Goal: Information Seeking & Learning: Learn about a topic

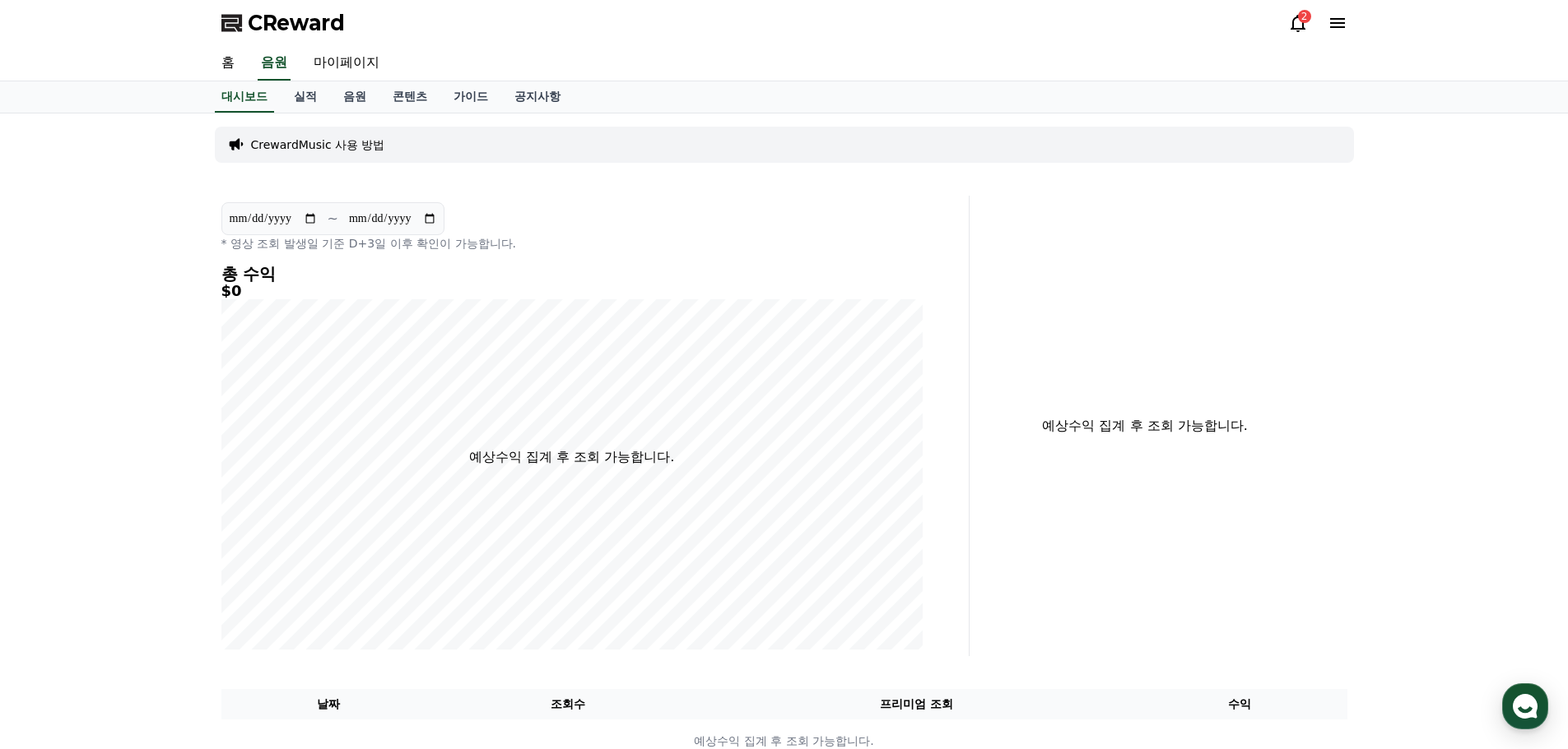
click at [1345, 24] on icon at bounding box center [1337, 22] width 20 height 20
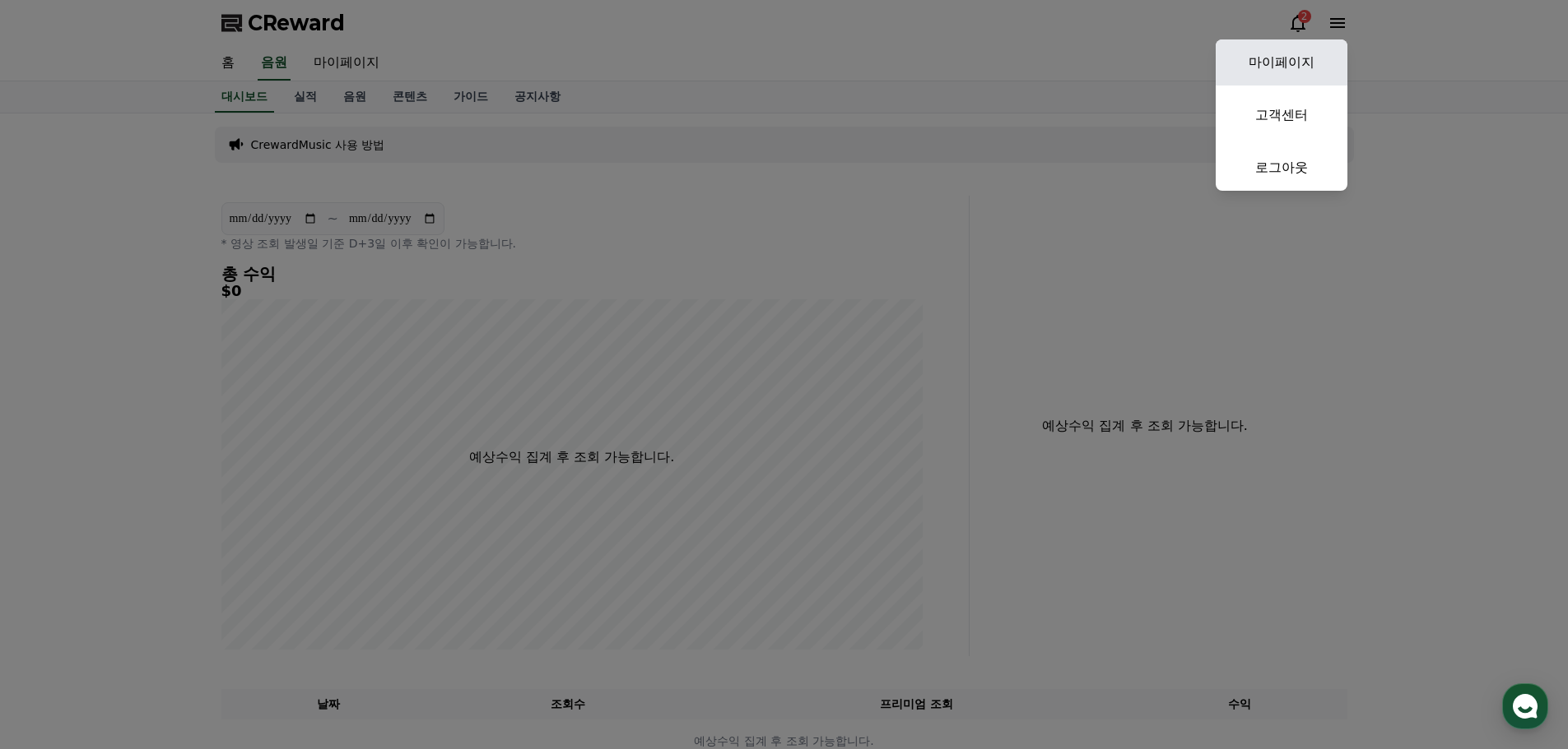
click at [1272, 59] on link "마이페이지" at bounding box center [1281, 62] width 132 height 46
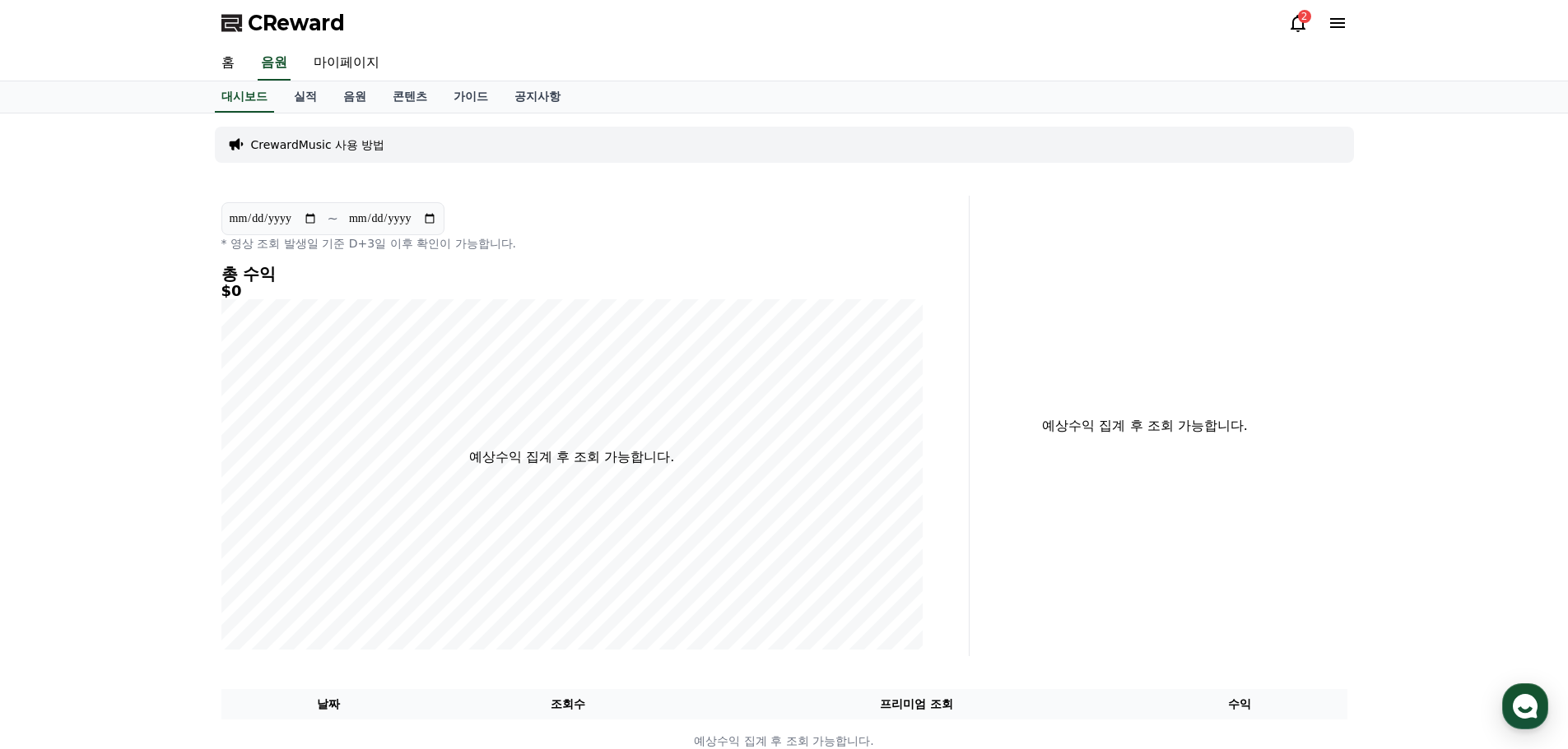
select select "**********"
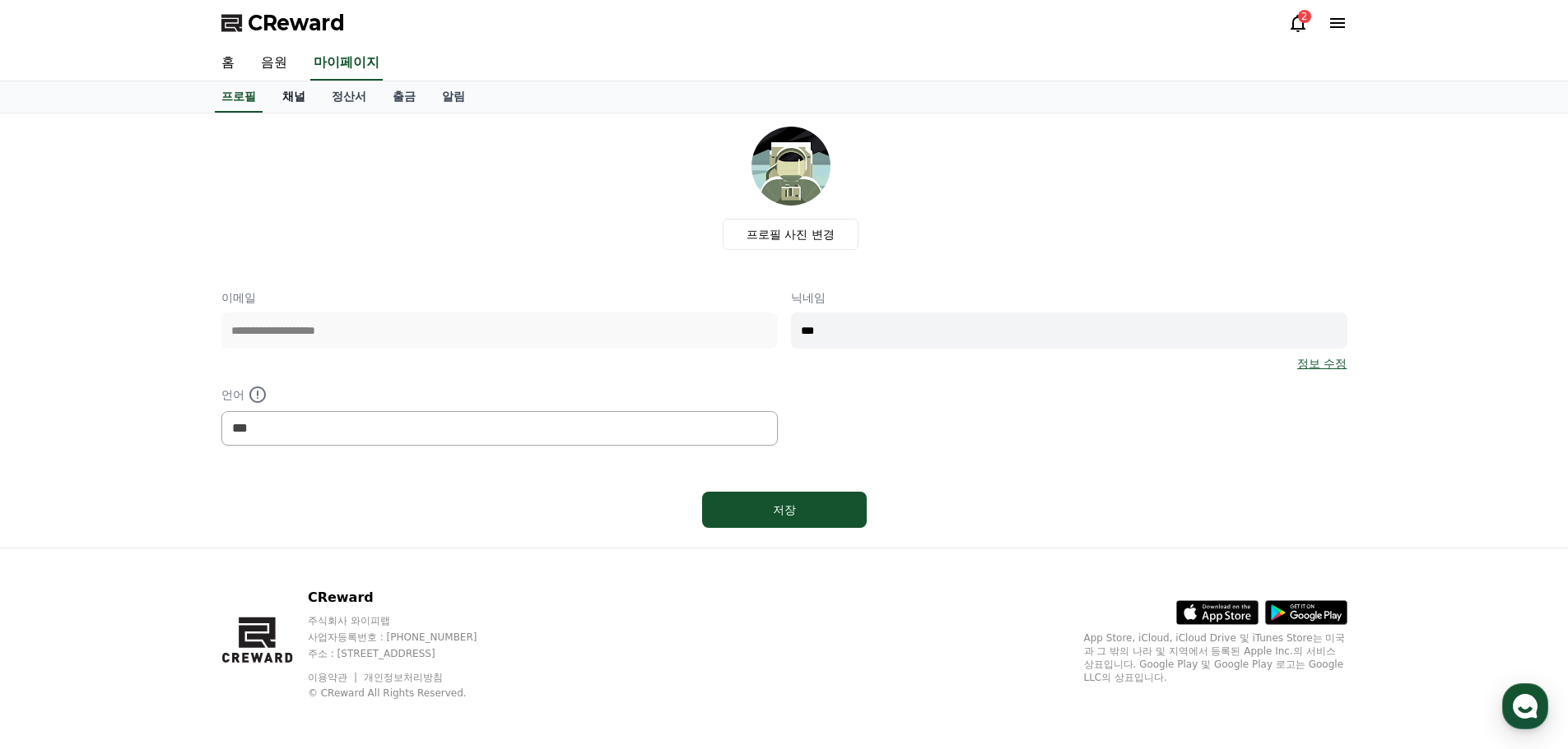
click at [309, 99] on link "채널" at bounding box center [294, 96] width 50 height 31
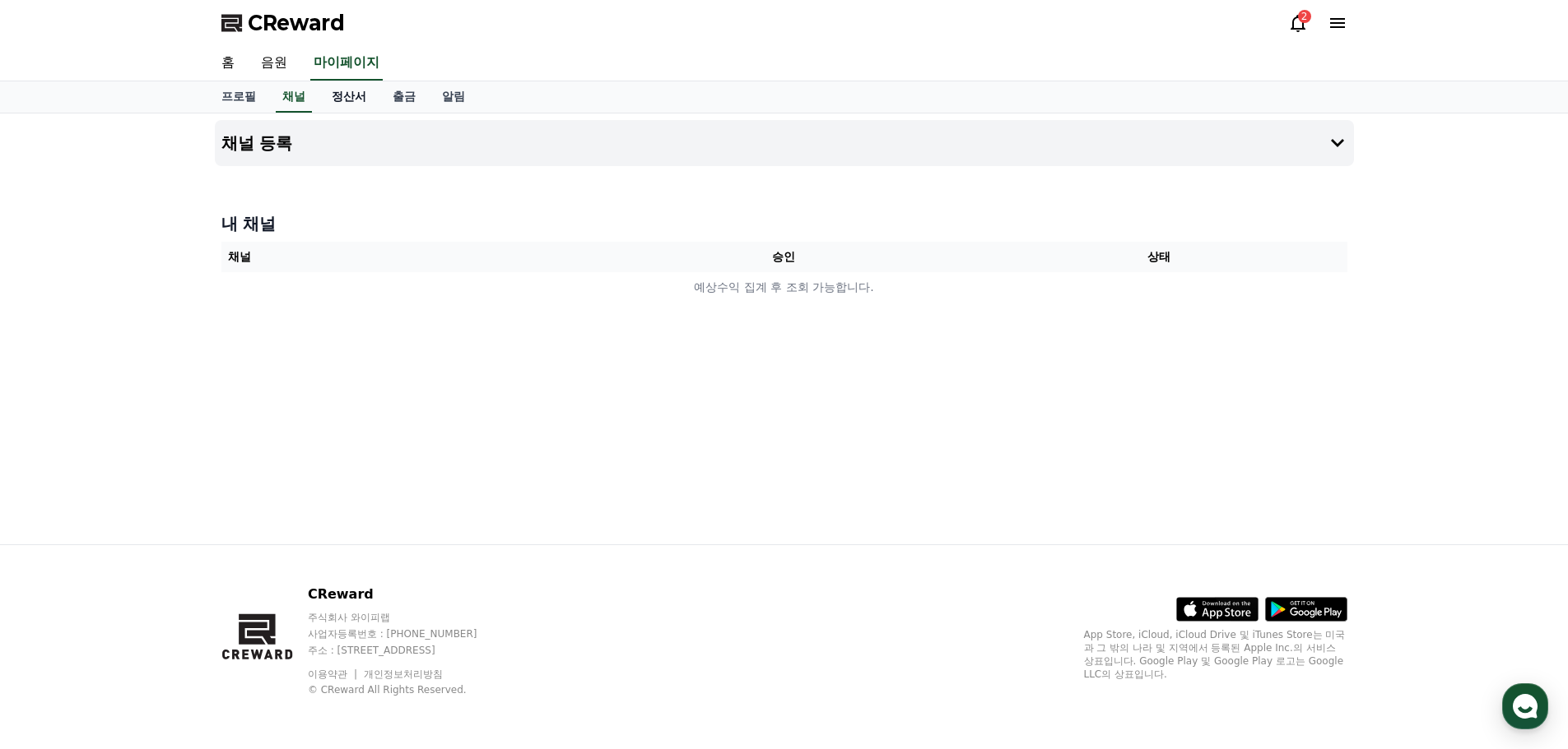
click at [340, 99] on link "정산서" at bounding box center [348, 96] width 61 height 31
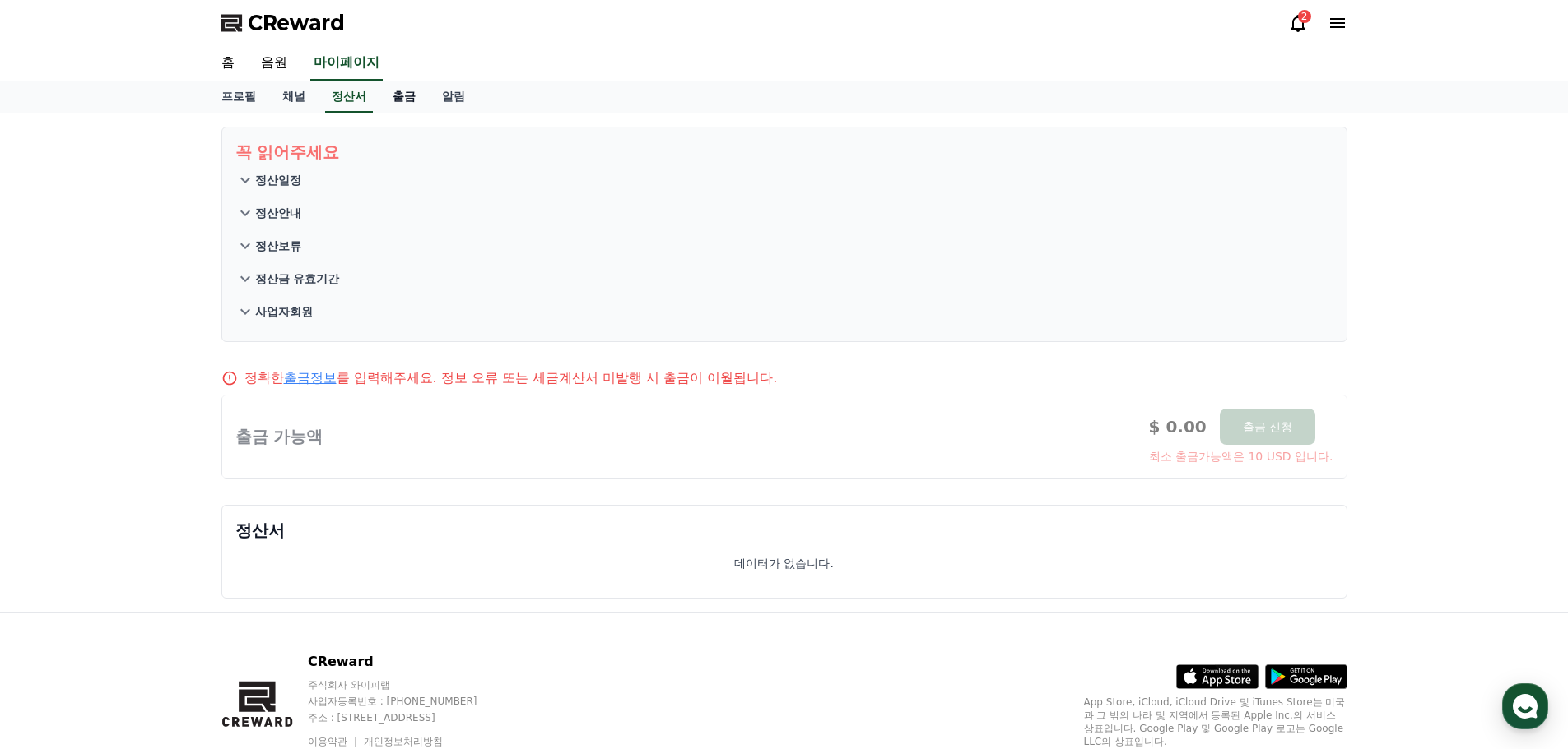
click at [380, 94] on link "출금" at bounding box center [404, 96] width 50 height 31
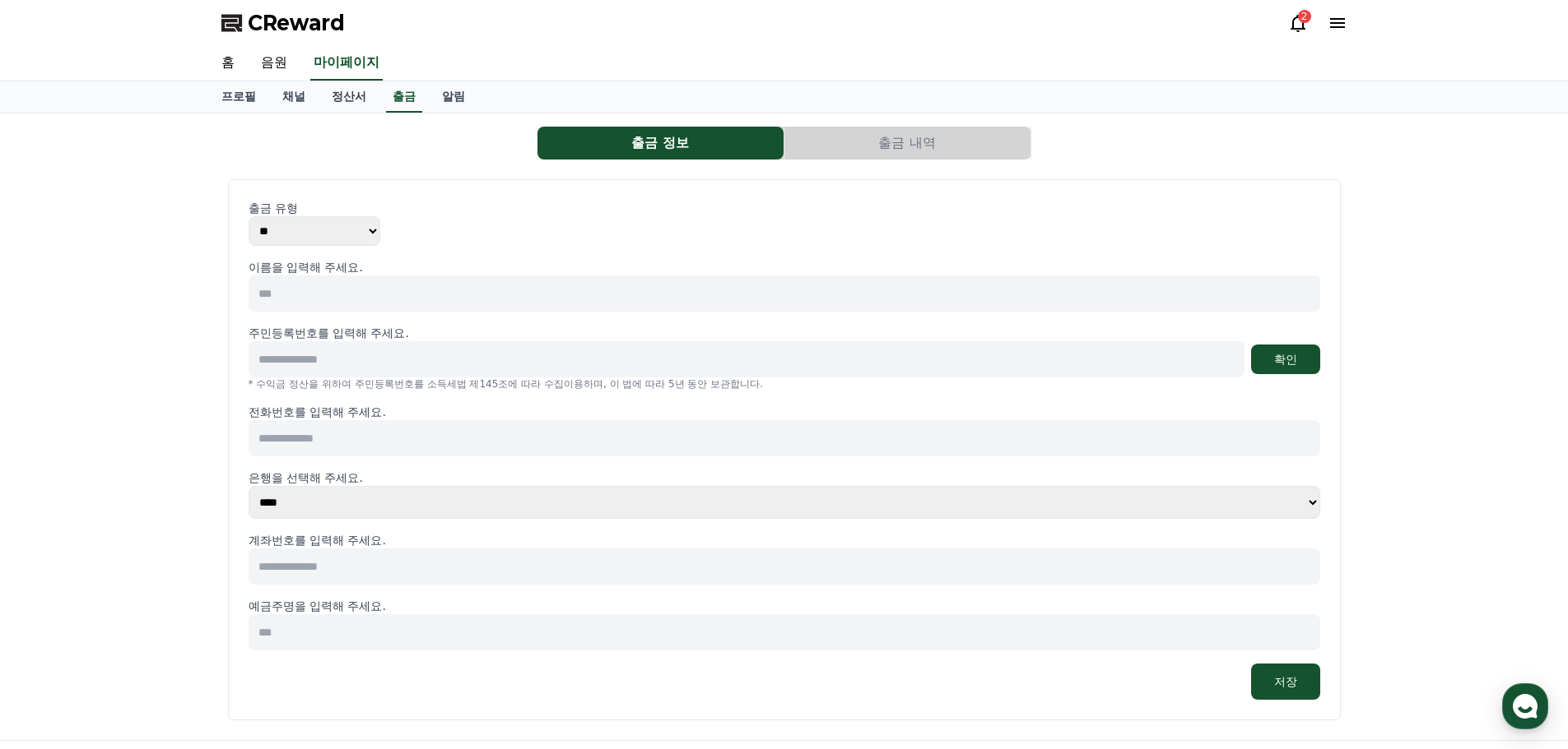
click at [433, 97] on link "알림" at bounding box center [453, 96] width 50 height 31
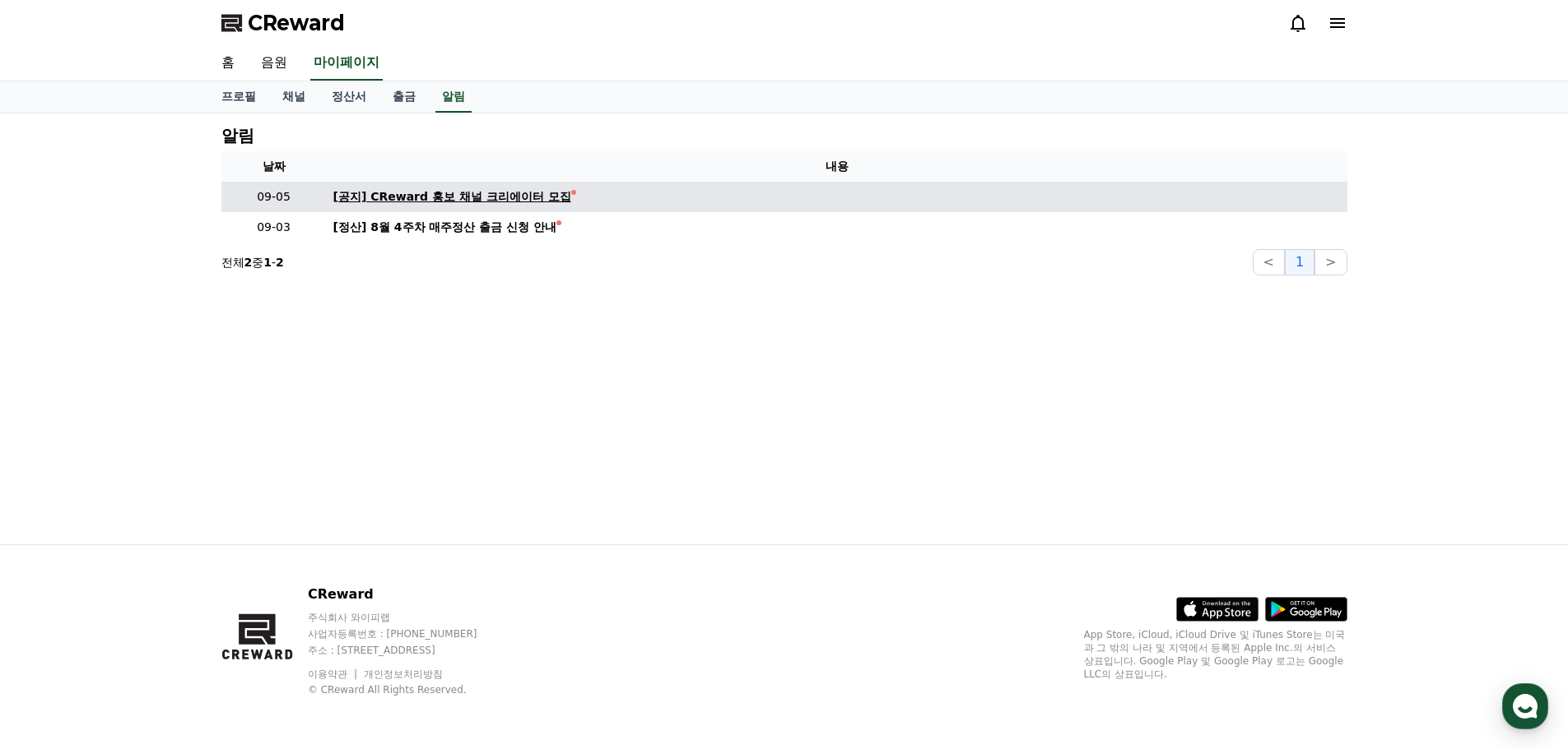
click at [462, 205] on div "[공지] CReward 홍보 채널 크리에이터 모집" at bounding box center [452, 196] width 238 height 17
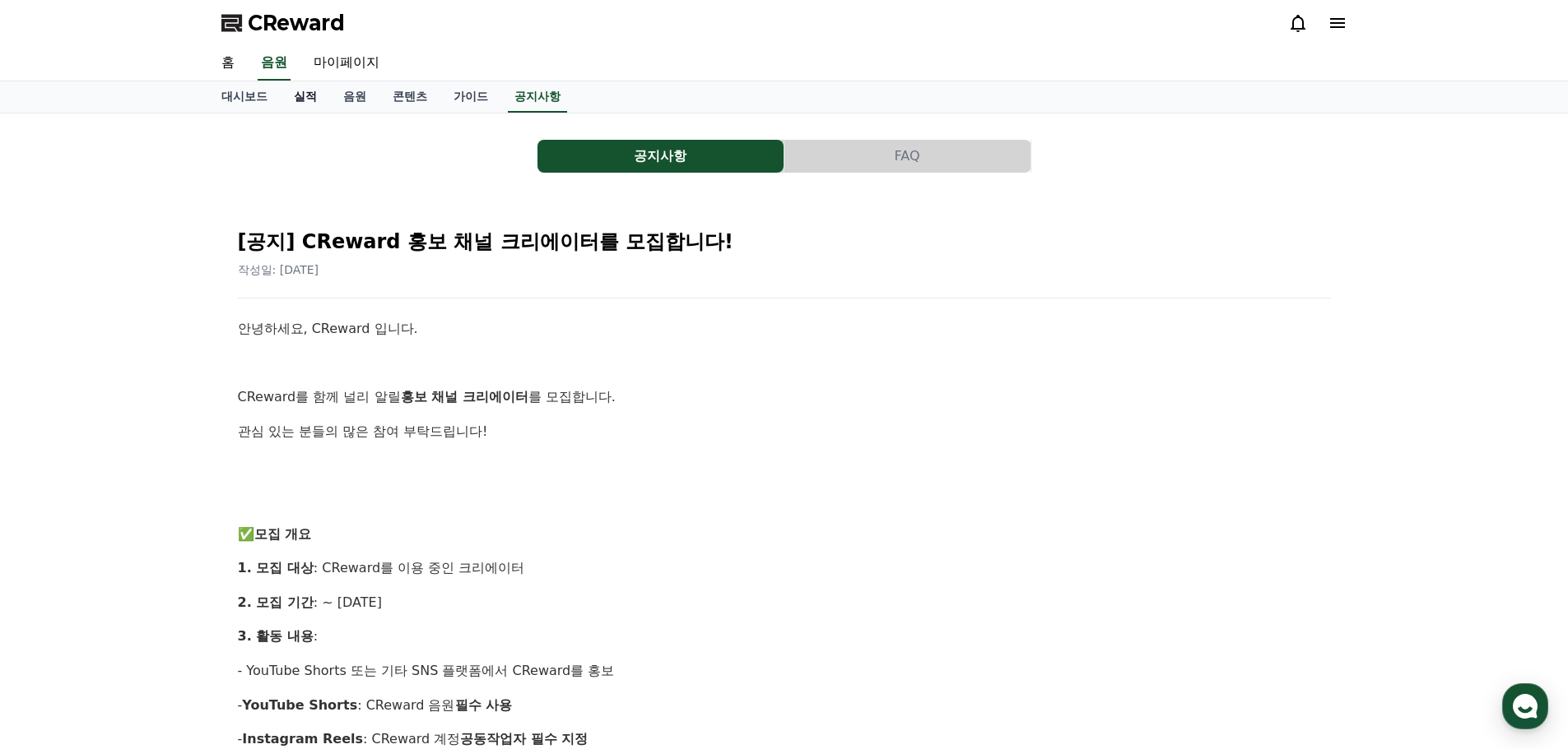
click at [305, 97] on link "실적" at bounding box center [305, 96] width 50 height 31
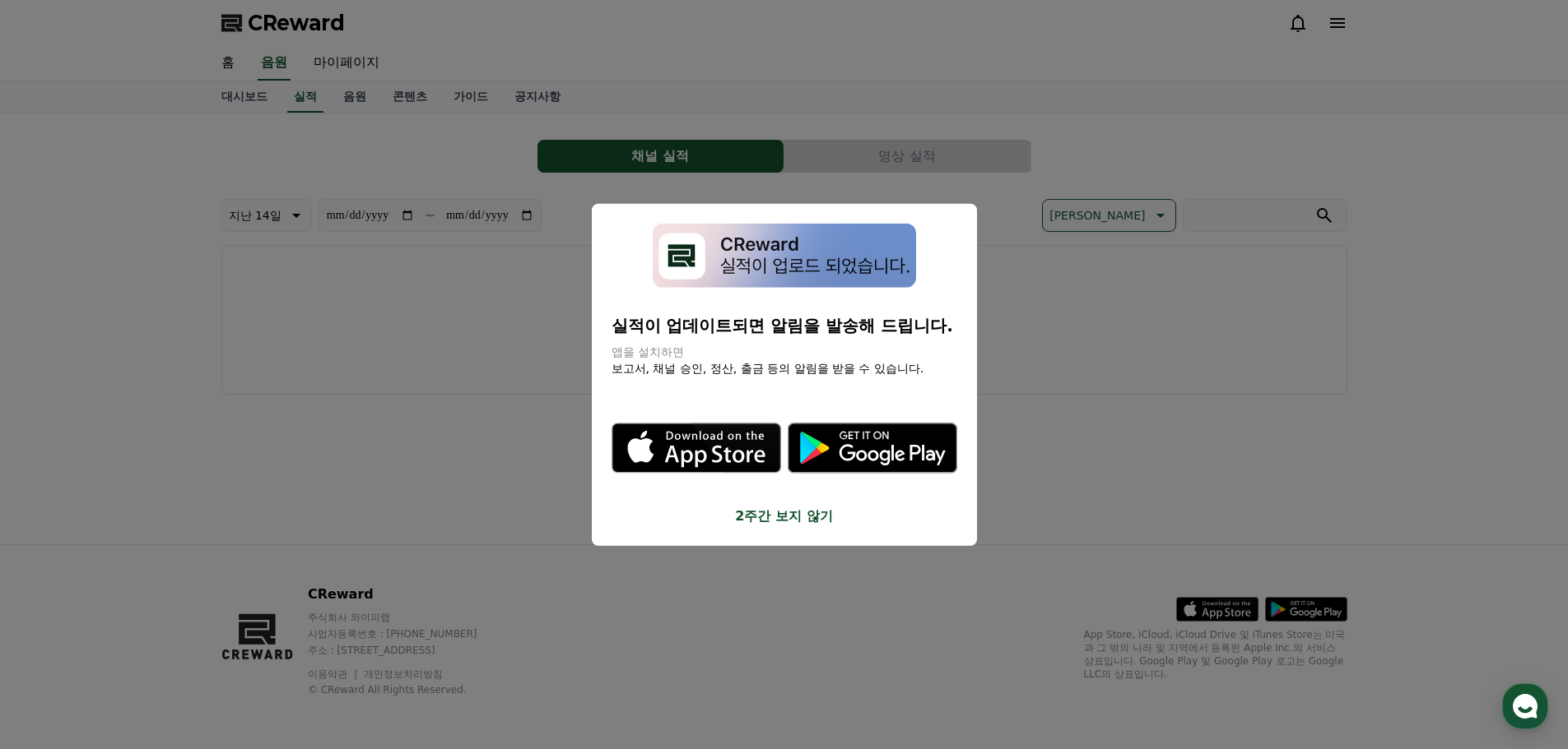
click at [760, 524] on button "2주간 보지 않기" at bounding box center [784, 516] width 345 height 20
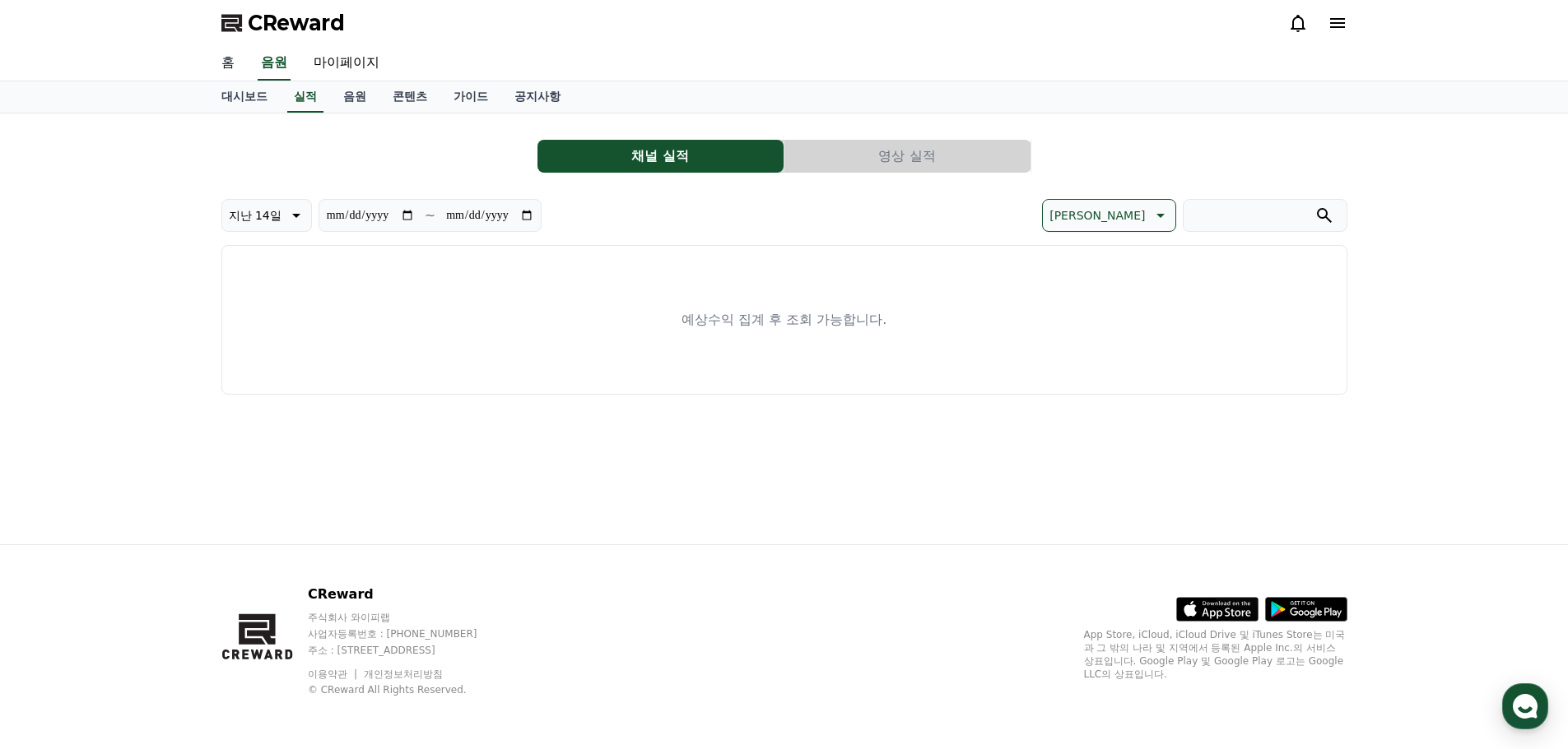
click at [231, 61] on link "홈" at bounding box center [228, 63] width 39 height 35
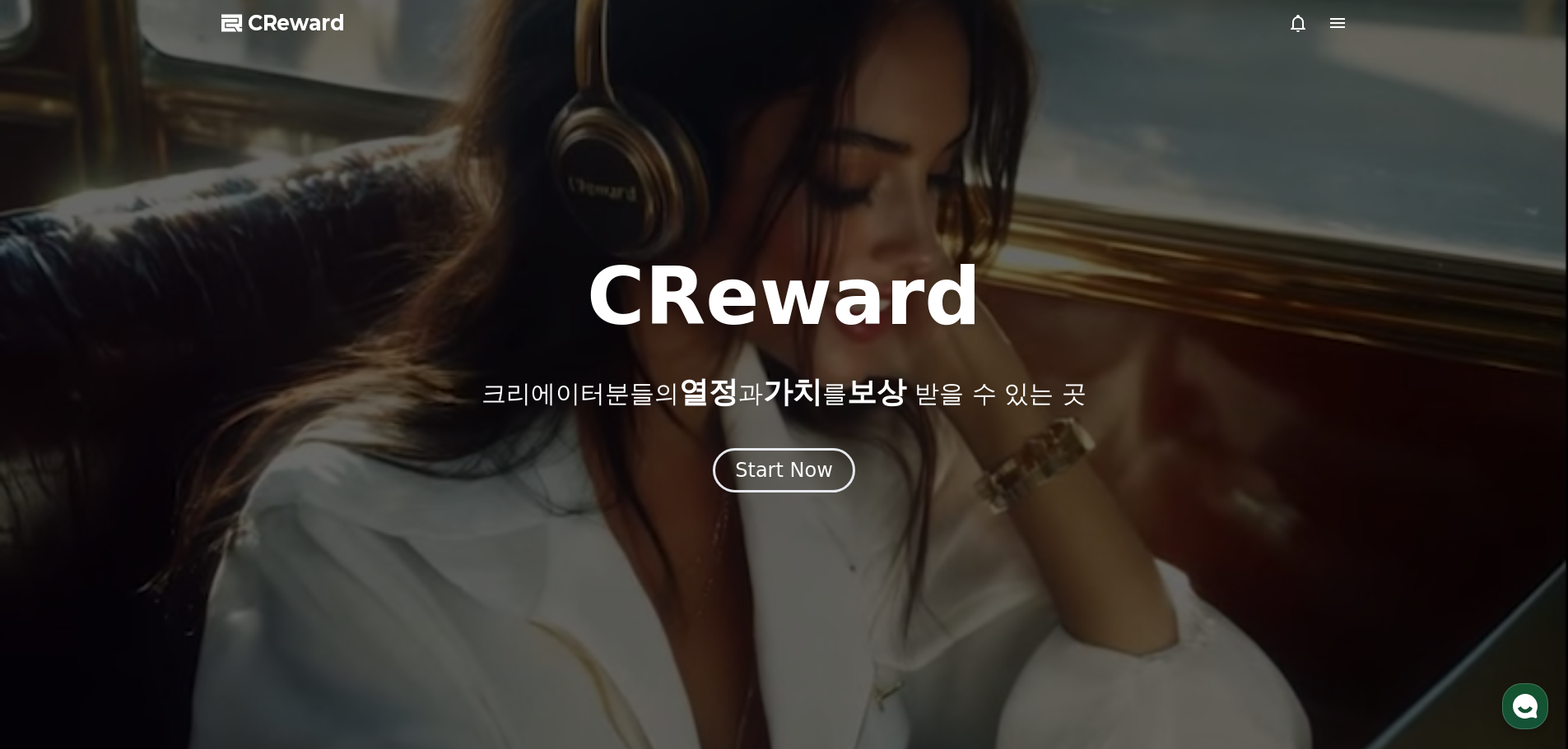
click at [304, 29] on span "CReward" at bounding box center [297, 23] width 97 height 26
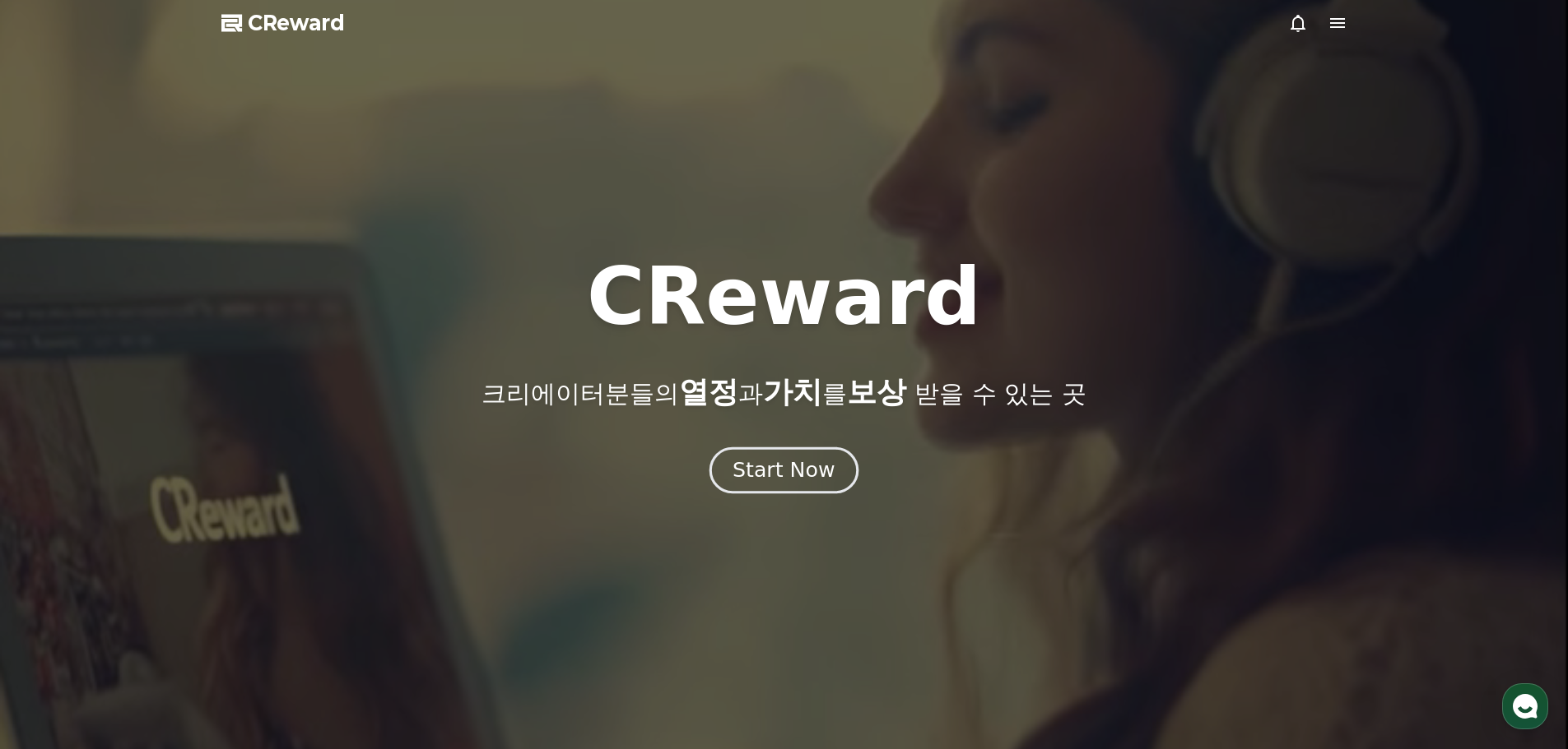
click at [797, 479] on div "Start Now" at bounding box center [783, 470] width 102 height 28
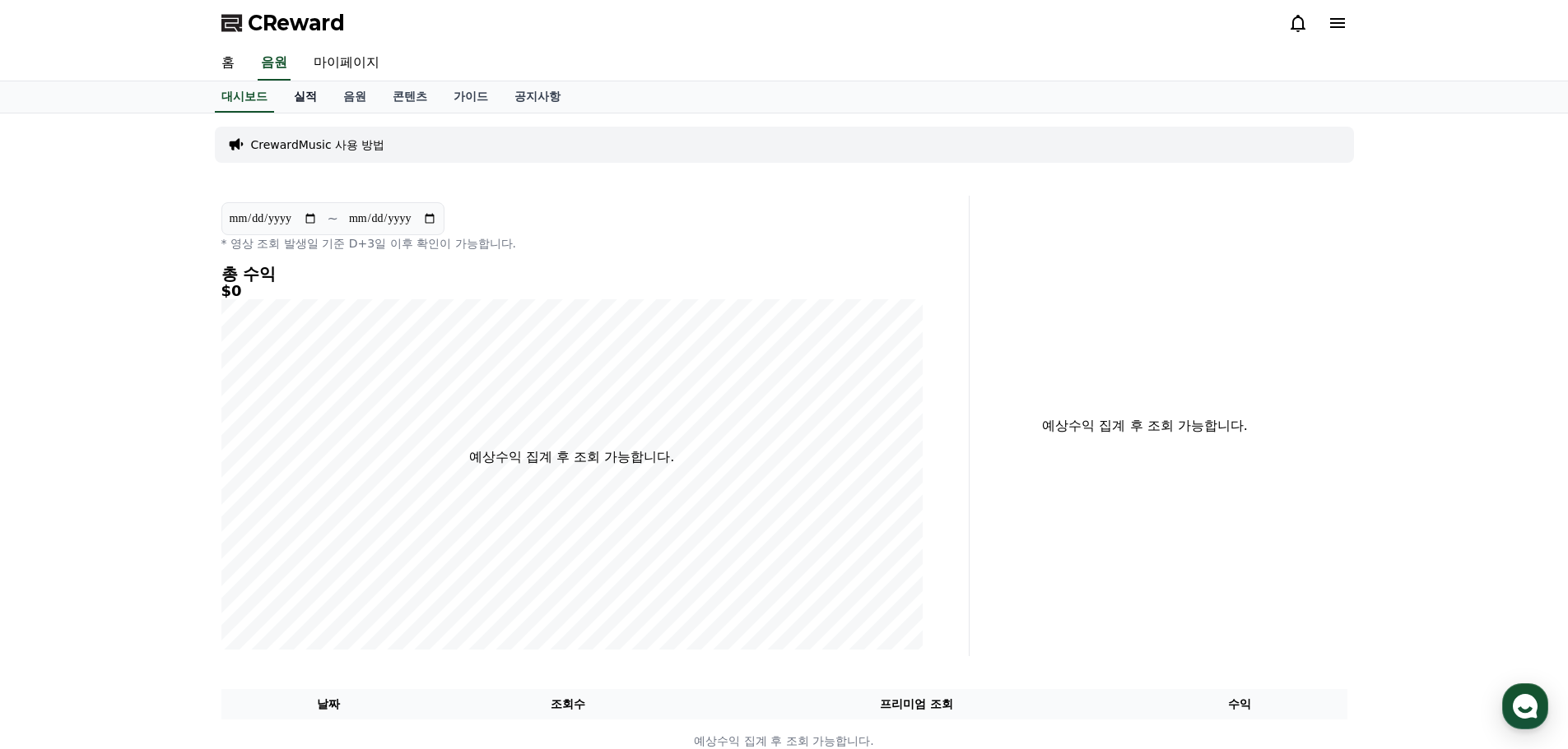
click at [302, 100] on link "실적" at bounding box center [305, 96] width 50 height 31
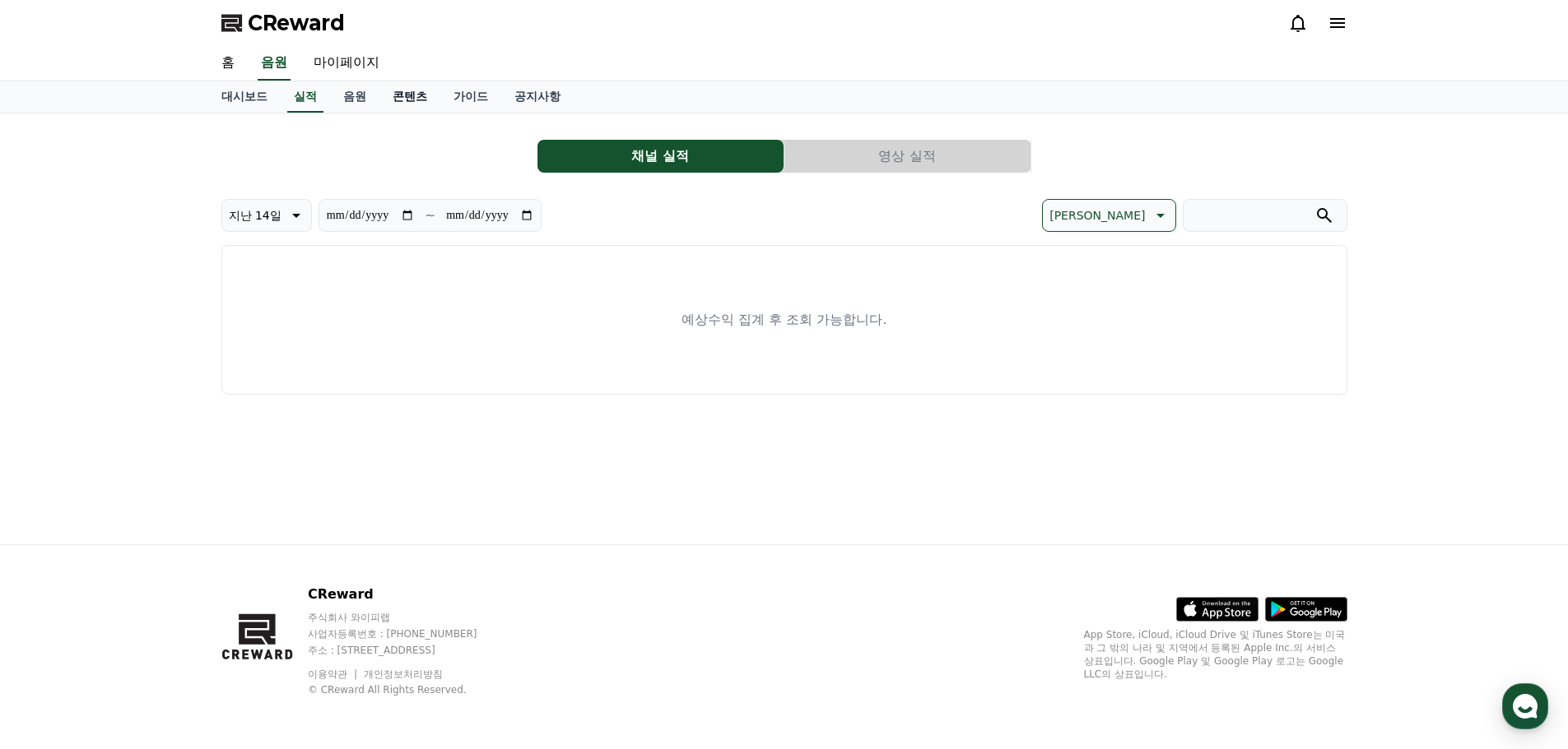
click at [410, 94] on link "콘텐츠" at bounding box center [410, 96] width 61 height 31
click at [369, 99] on link "음원" at bounding box center [355, 96] width 50 height 31
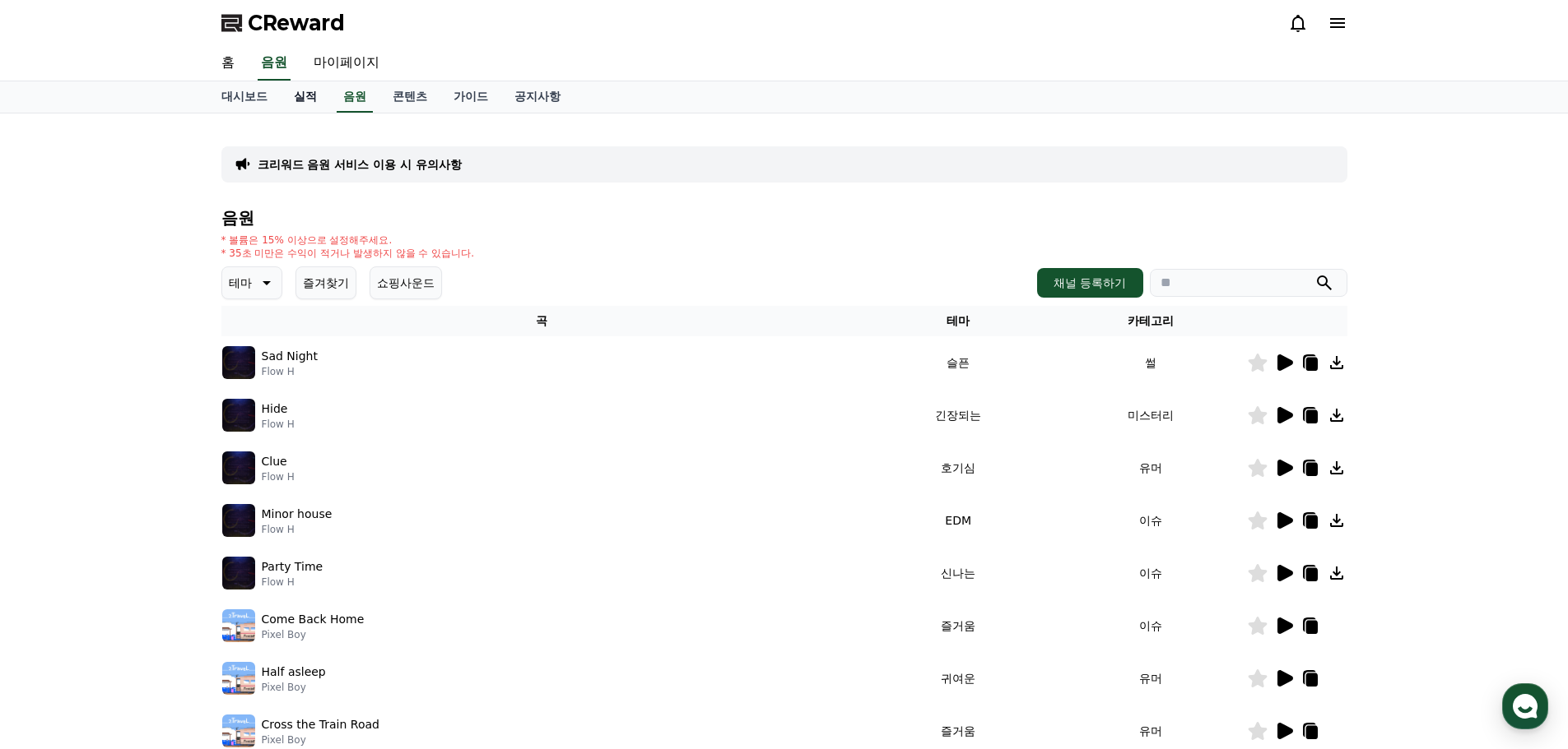
click at [300, 98] on link "실적" at bounding box center [305, 96] width 50 height 31
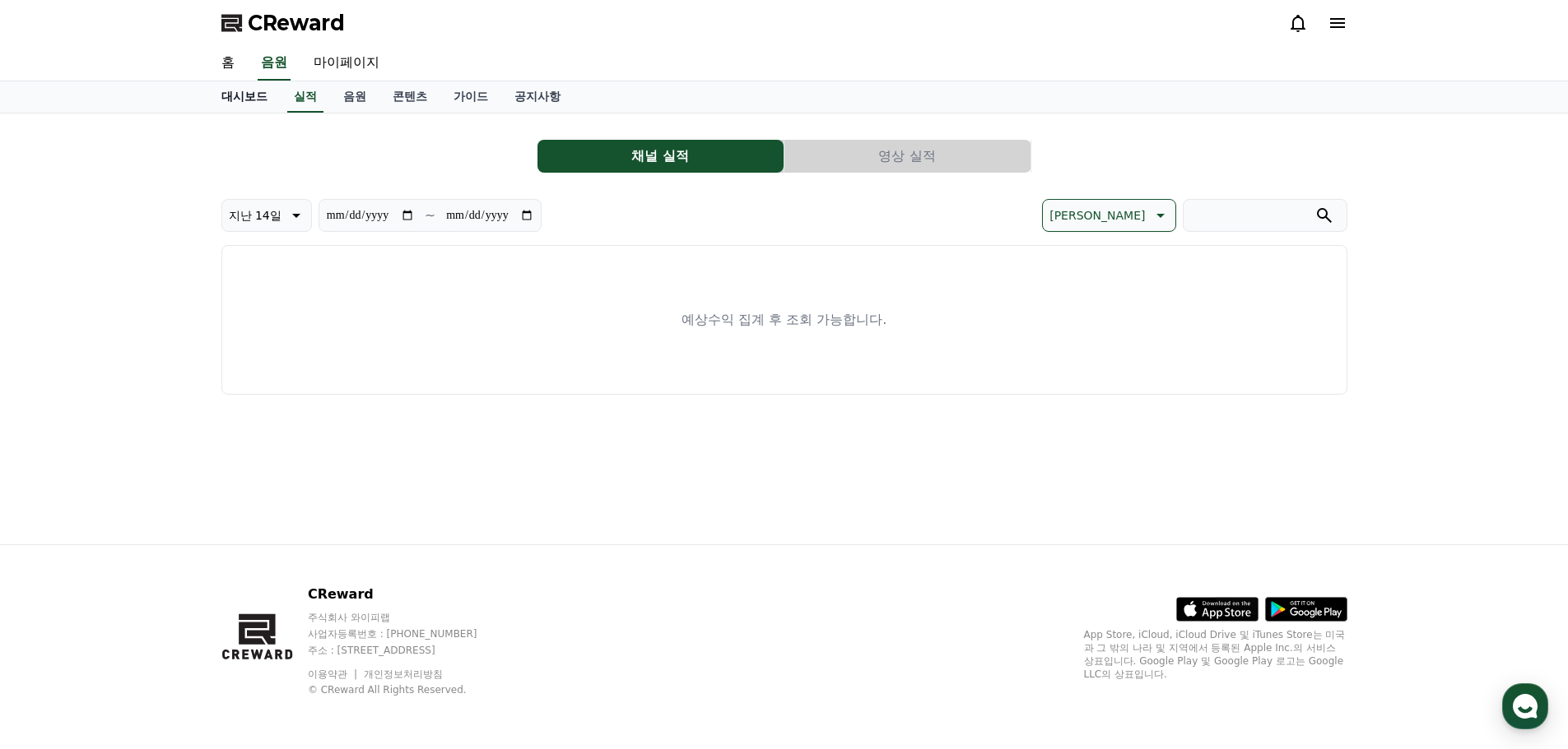
click at [241, 101] on link "대시보드" at bounding box center [244, 96] width 72 height 31
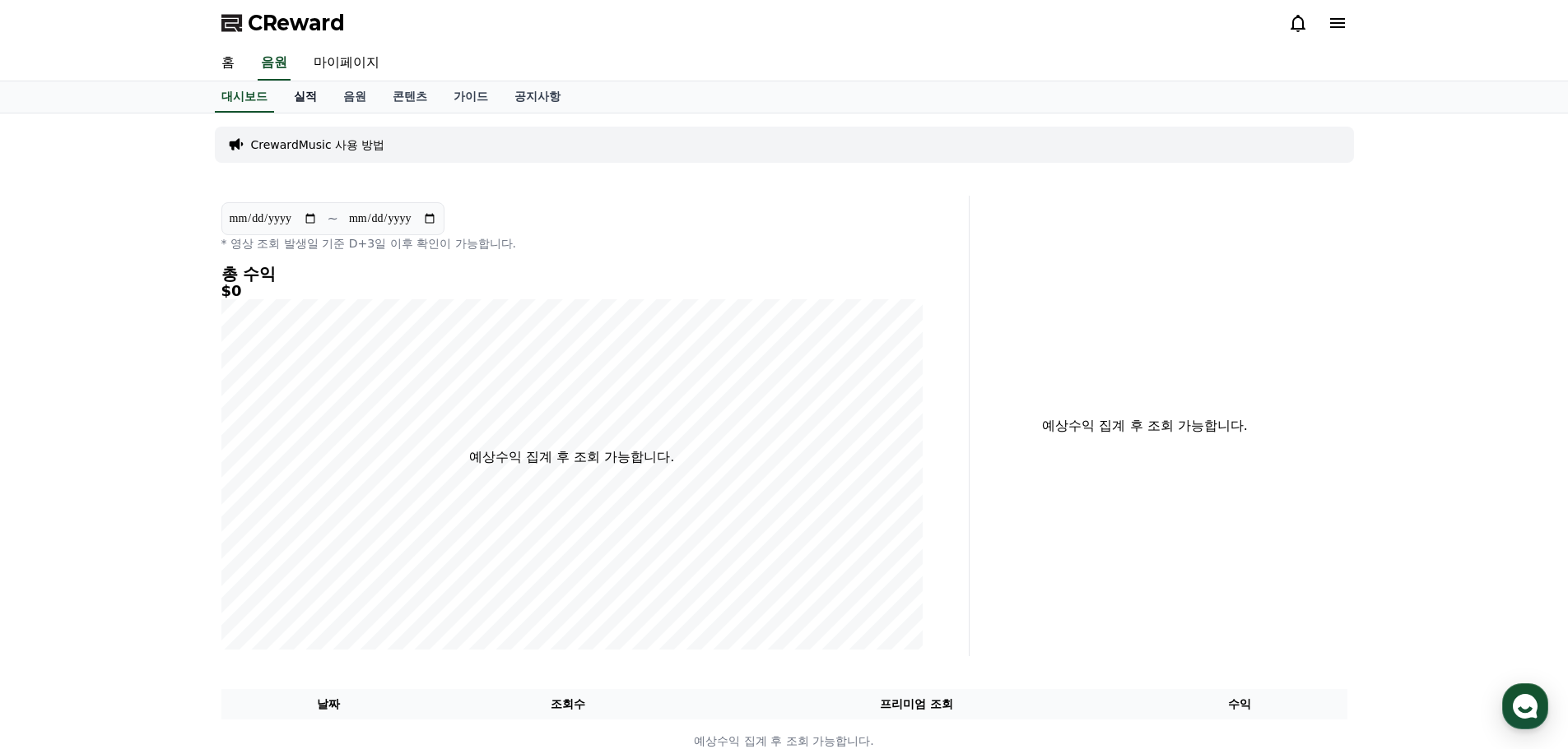
click at [289, 102] on link "실적" at bounding box center [305, 96] width 50 height 31
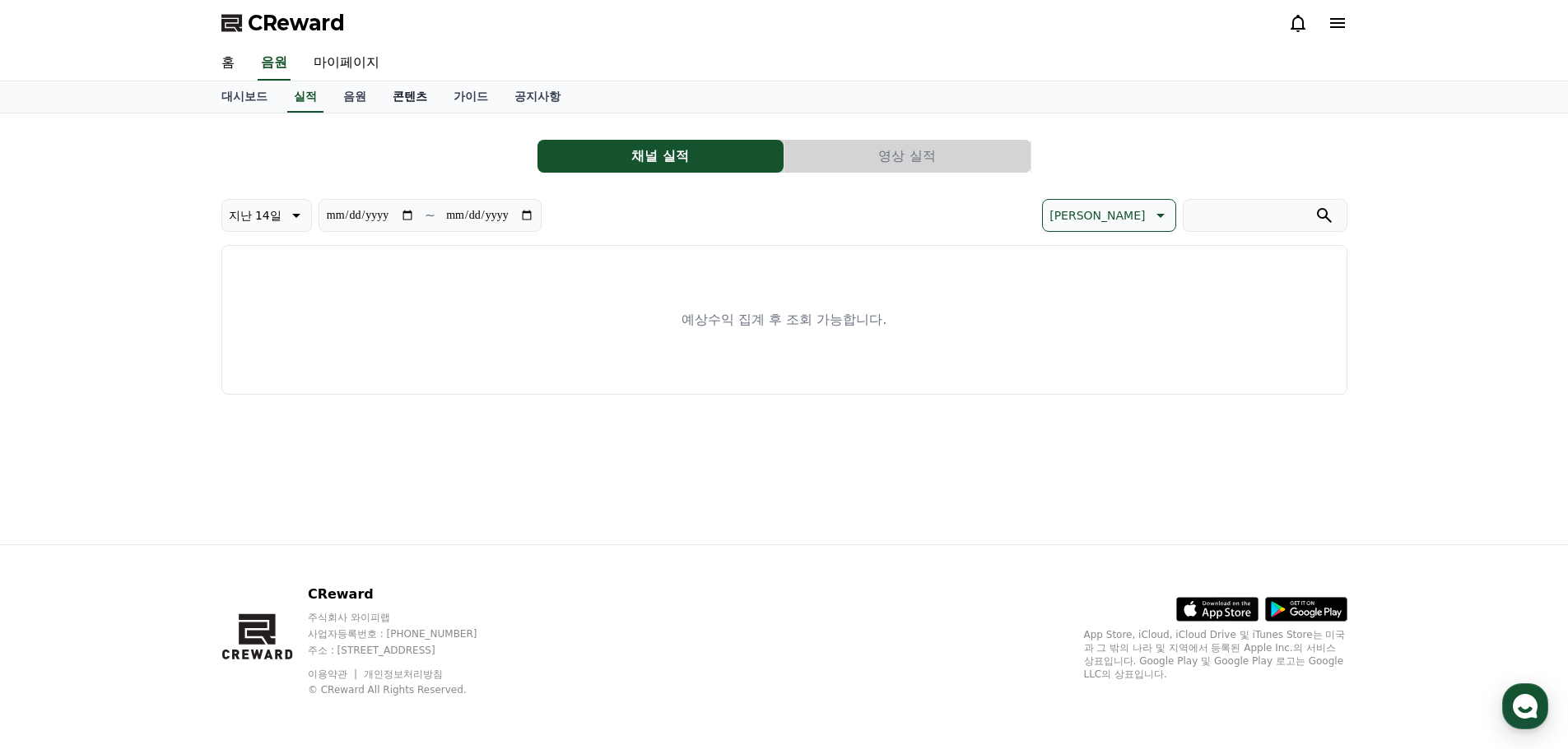
click at [405, 108] on link "콘텐츠" at bounding box center [410, 96] width 61 height 31
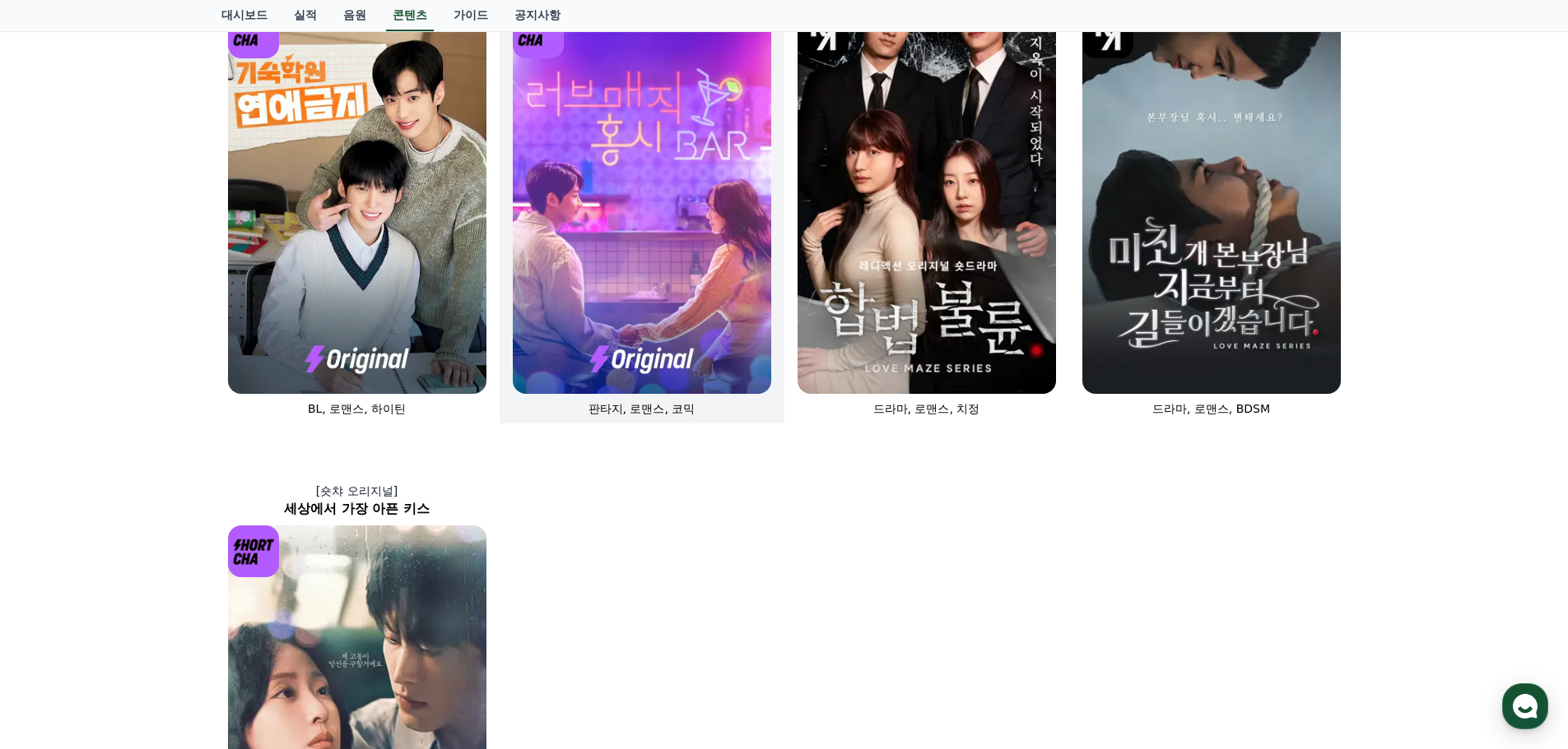
scroll to position [544, 0]
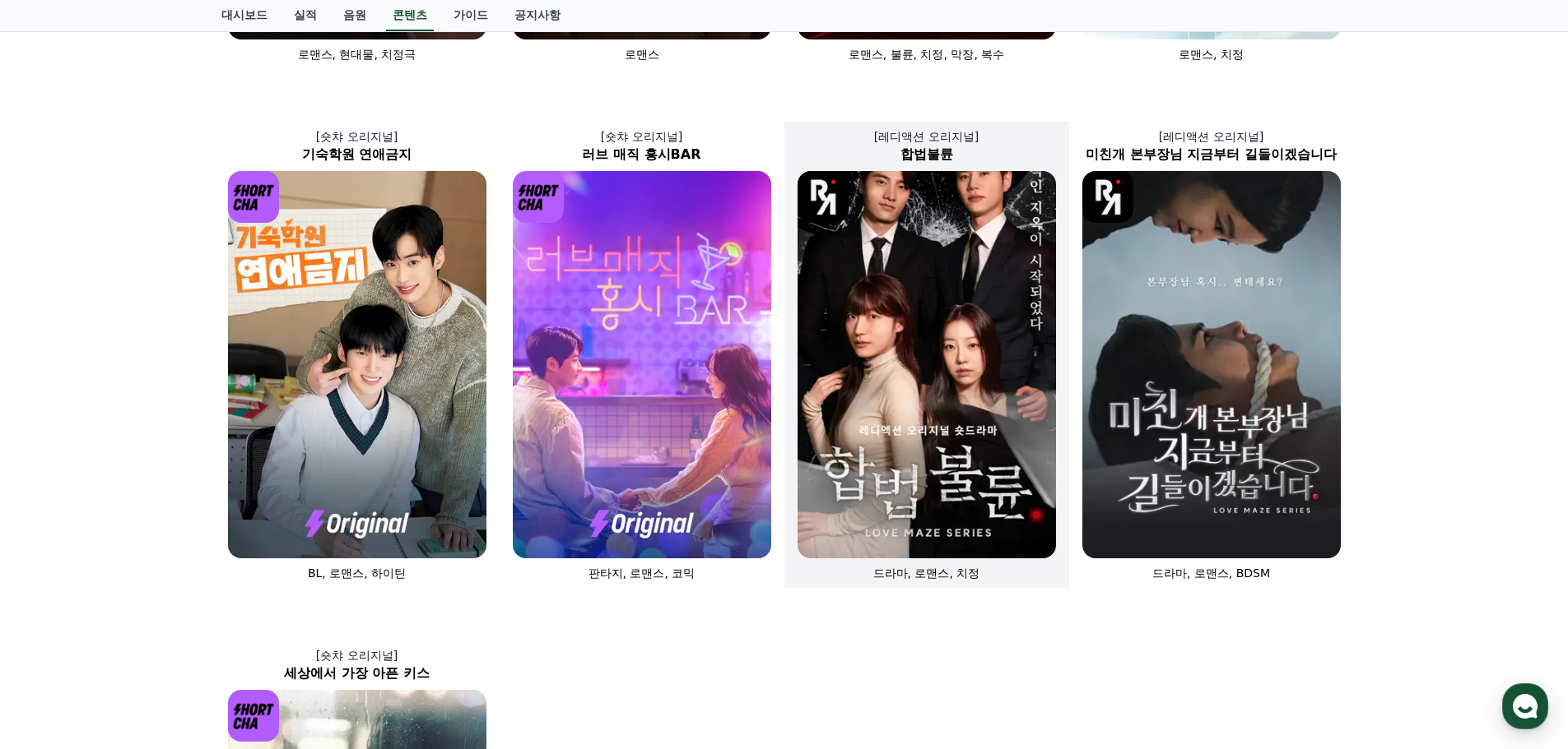
click at [901, 450] on img at bounding box center [926, 365] width 258 height 387
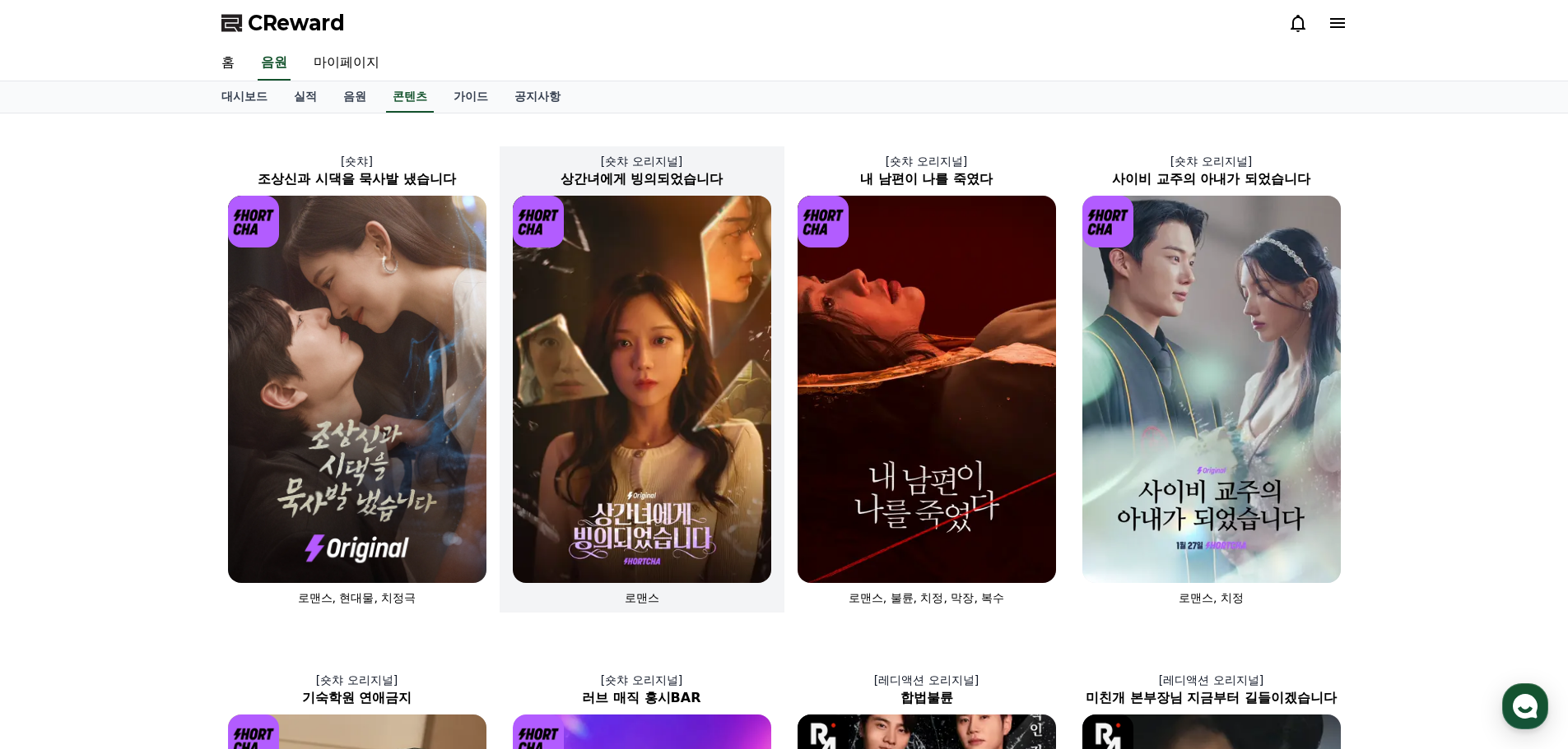
click at [580, 298] on img at bounding box center [642, 389] width 258 height 387
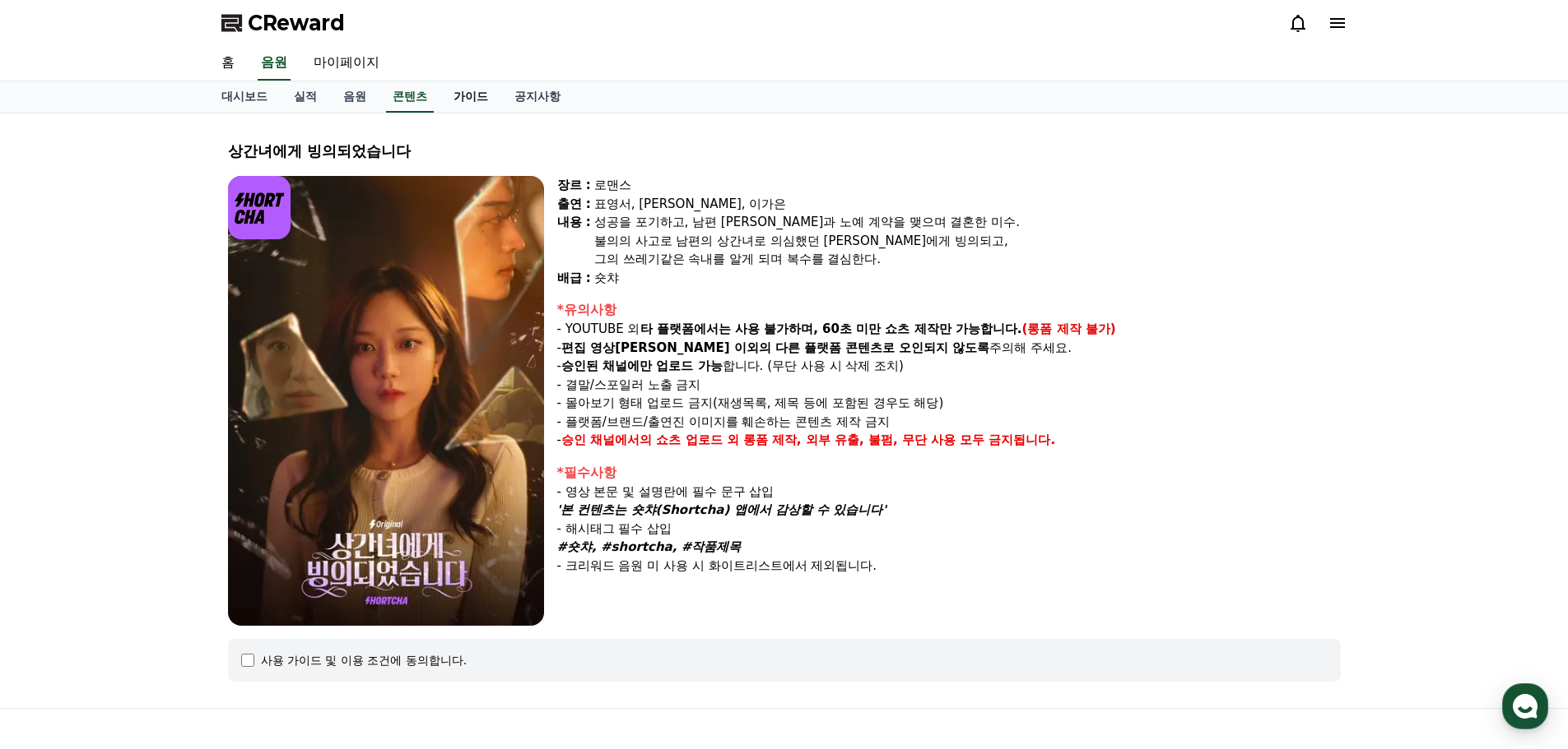
click at [475, 105] on link "가이드" at bounding box center [471, 96] width 61 height 31
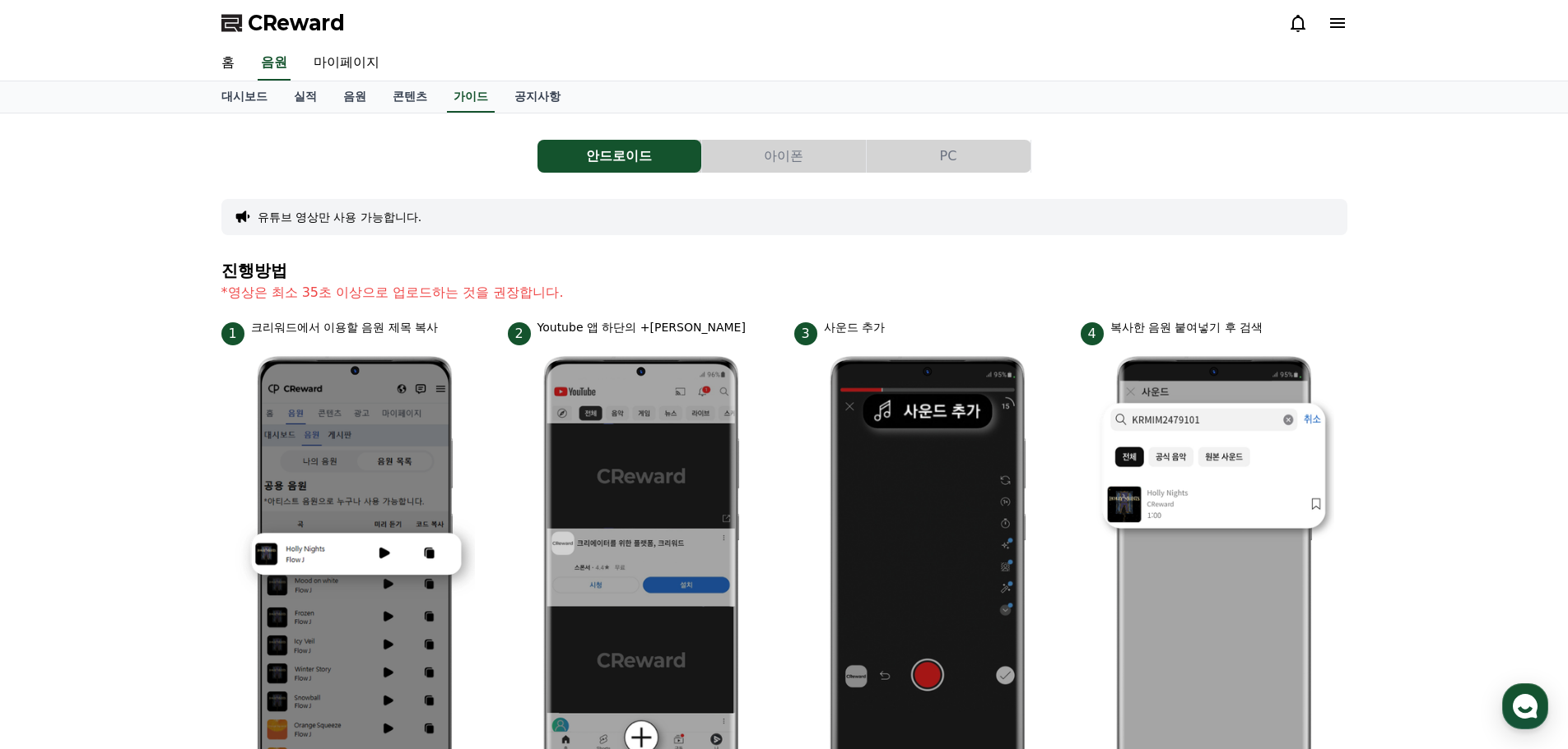
click at [949, 162] on button "PC" at bounding box center [948, 156] width 164 height 33
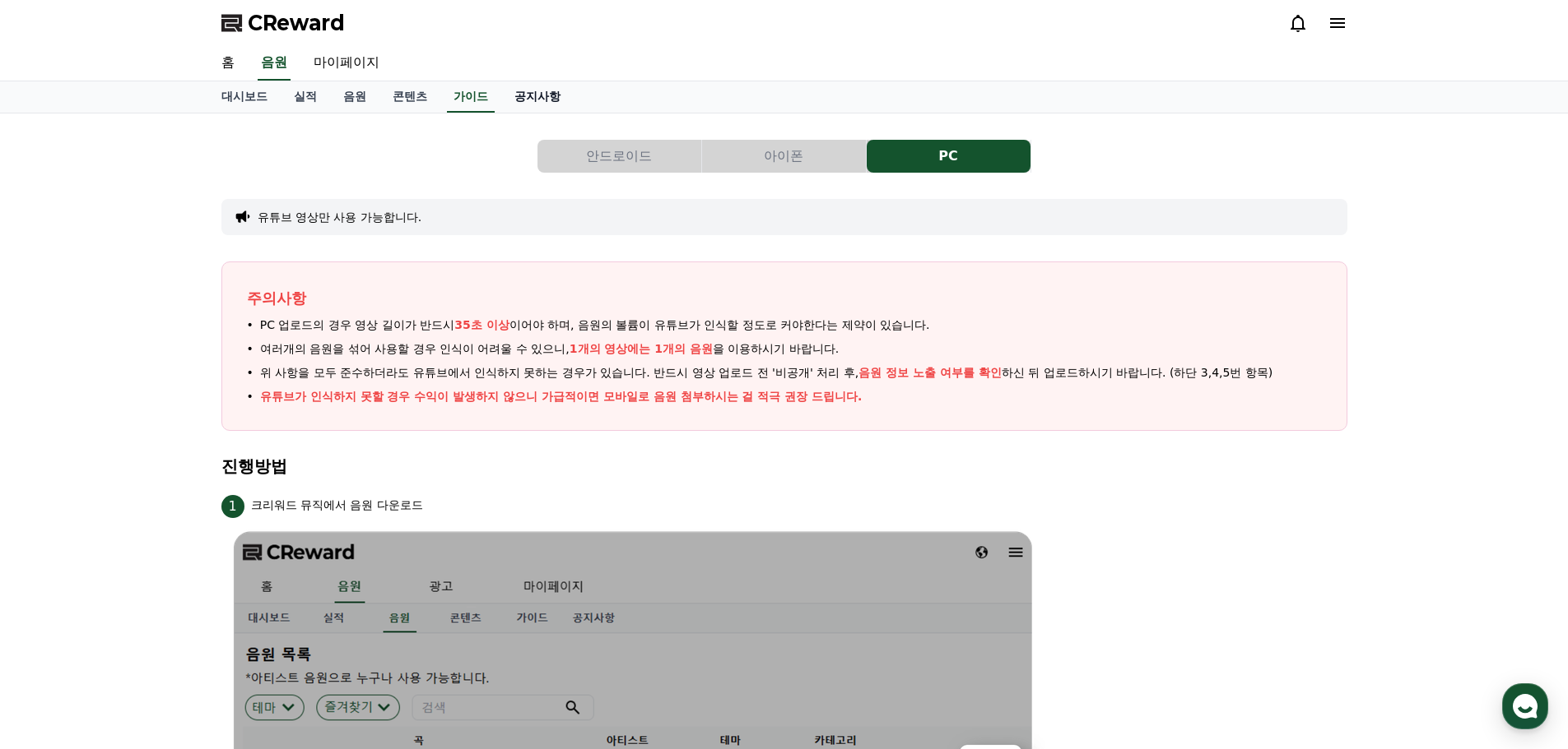
click at [545, 99] on link "공지사항" at bounding box center [537, 96] width 72 height 31
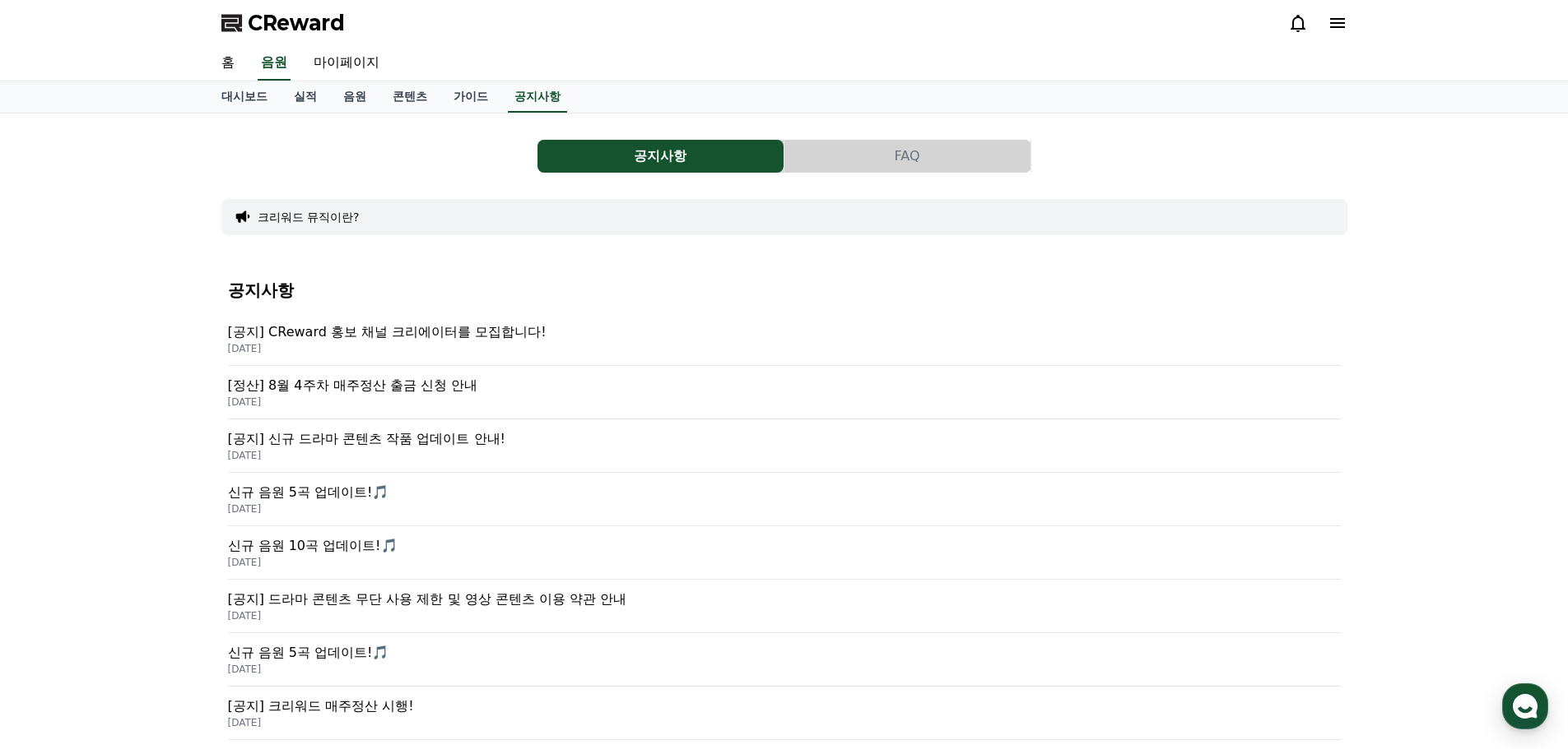
click at [483, 326] on p "[공지] CReward 홍보 채널 크리에이터를 모집합니다!" at bounding box center [784, 332] width 1112 height 20
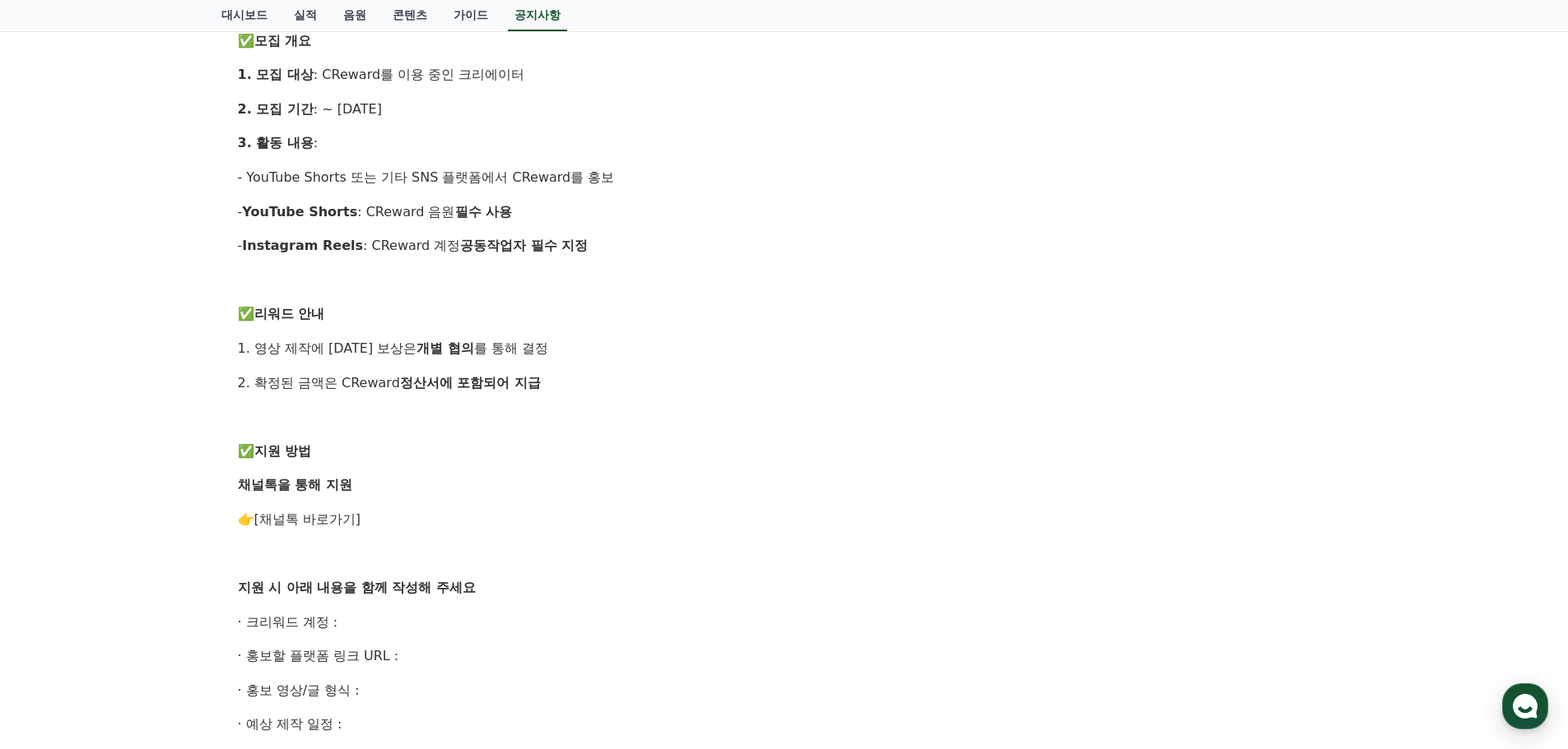
scroll to position [576, 0]
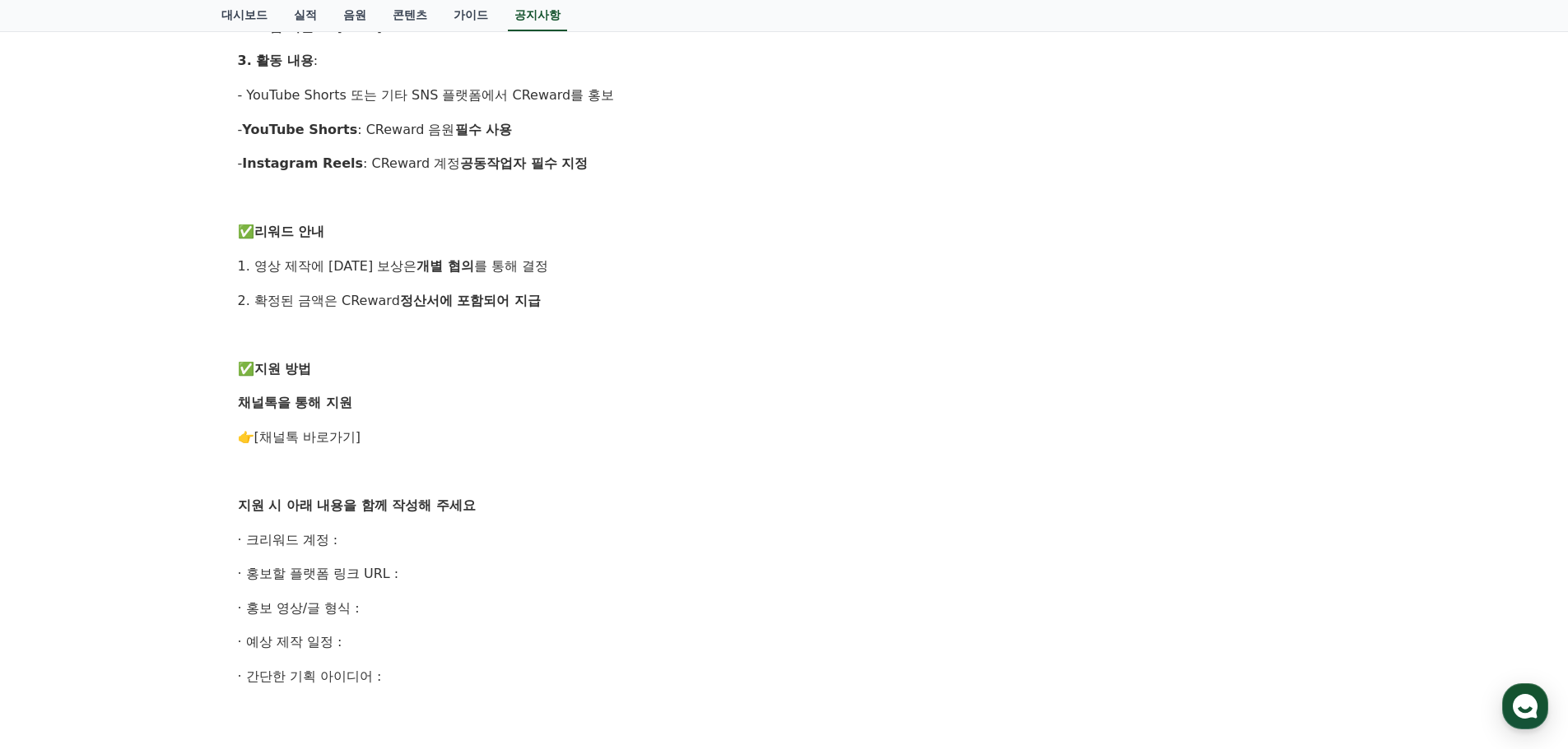
click at [293, 438] on link "[채널톡 바로가기]" at bounding box center [308, 437] width 107 height 16
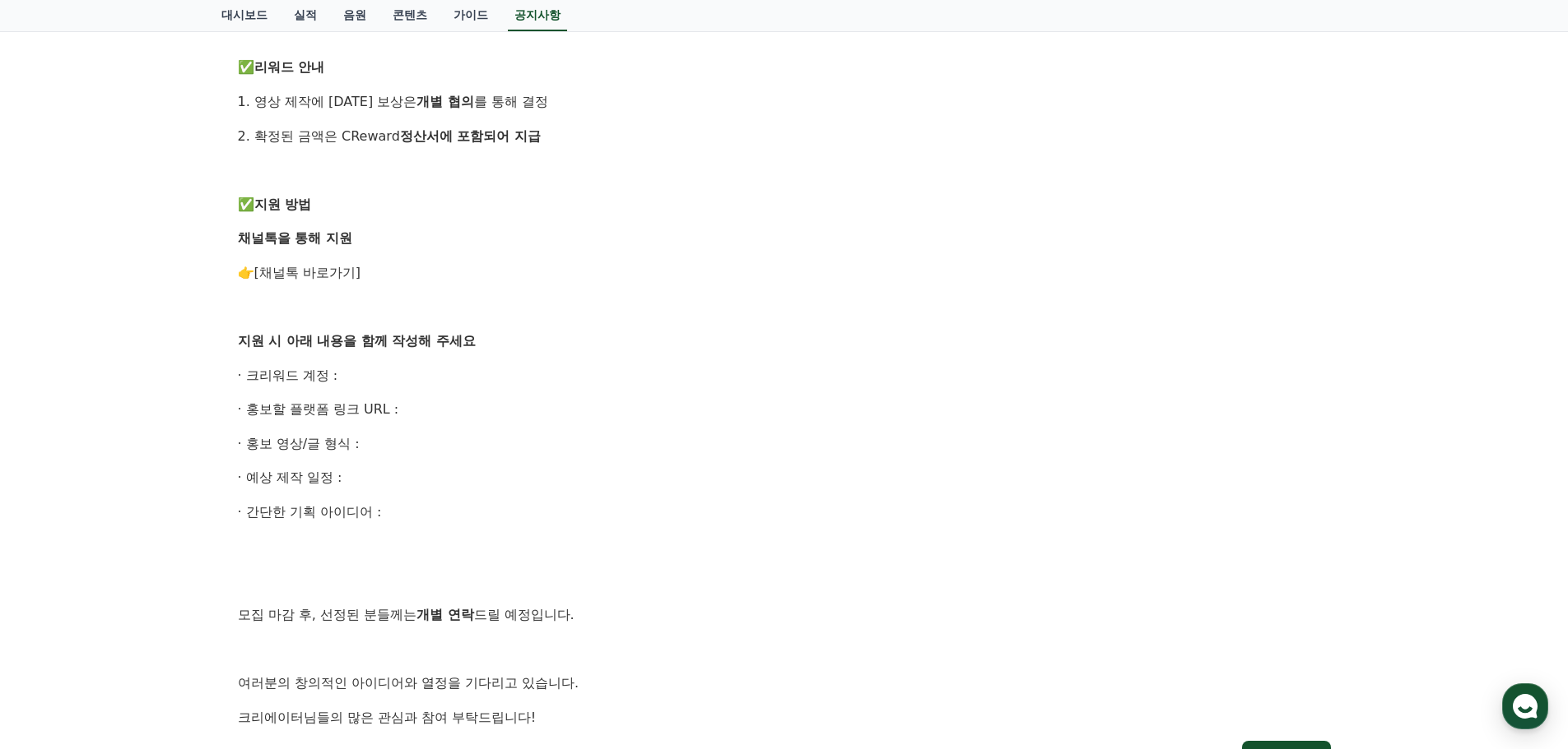
drag, startPoint x: 283, startPoint y: 389, endPoint x: 415, endPoint y: 526, distance: 190.2
click at [405, 532] on div "안녕하세요, CReward 입니다. CReward를 함께 널리 알릴 홍보 채널 크리에이터 를 모집합니다. 관심 있는 분들의 많은 참여 부탁드립…" at bounding box center [784, 153] width 1093 height 1150
copy div "크리워드 계정 : · 홍보할 플랫폼 링크 URL : · 홍보 영상/글 형식 : · 예상 제작 일정 : · 간단한 기획 아이디어 :"
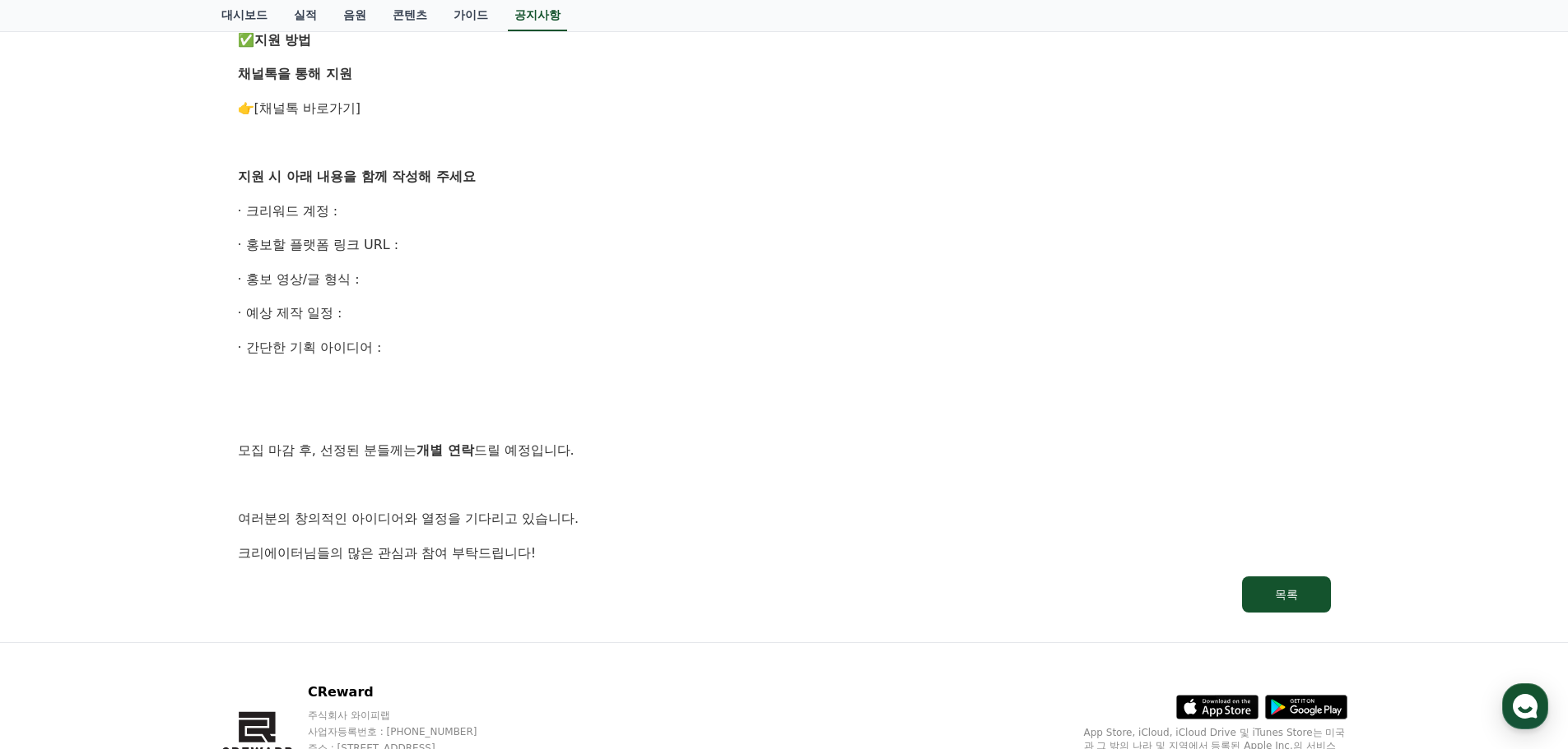
click at [372, 202] on p "· 크리워드 계정 :" at bounding box center [784, 211] width 1093 height 22
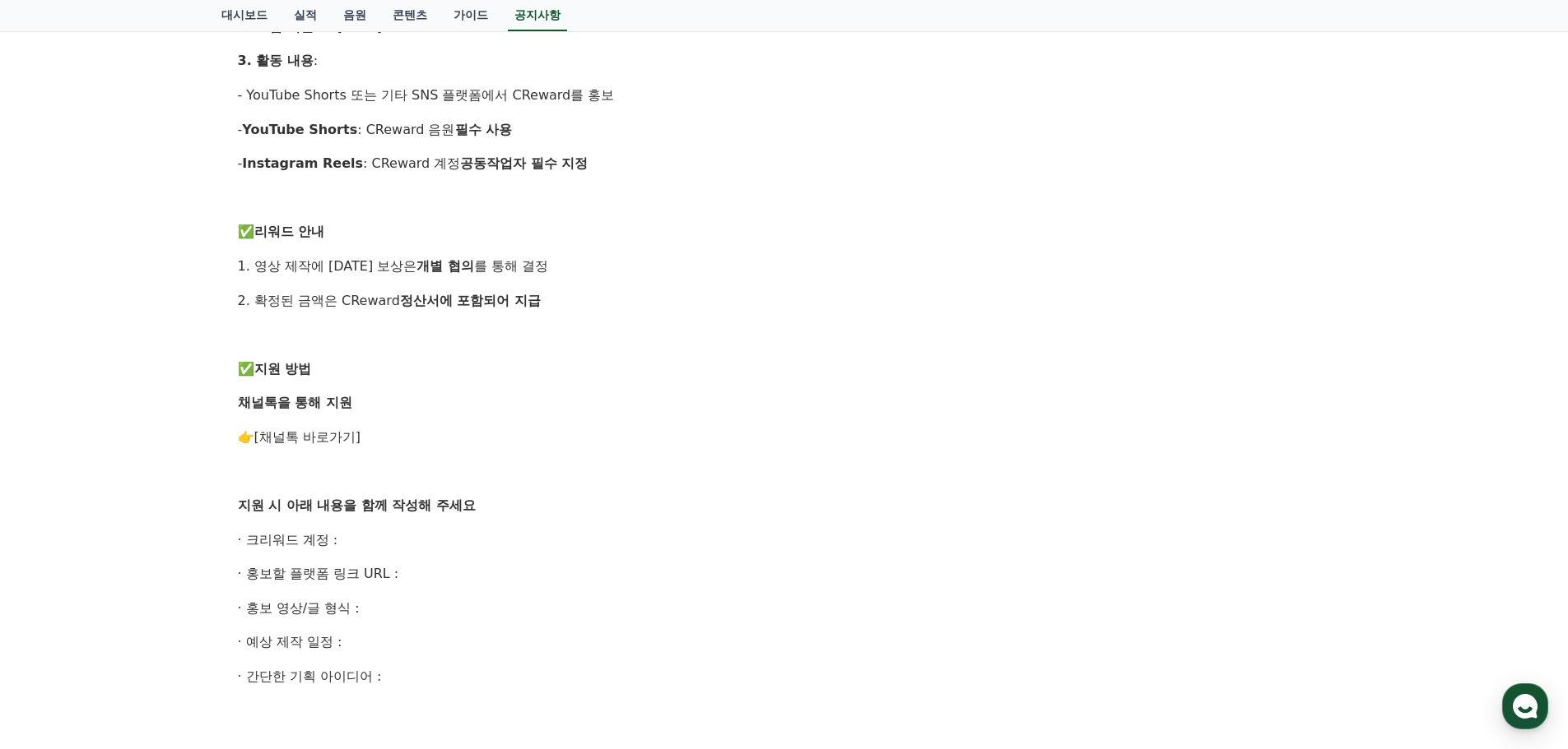
scroll to position [411, 0]
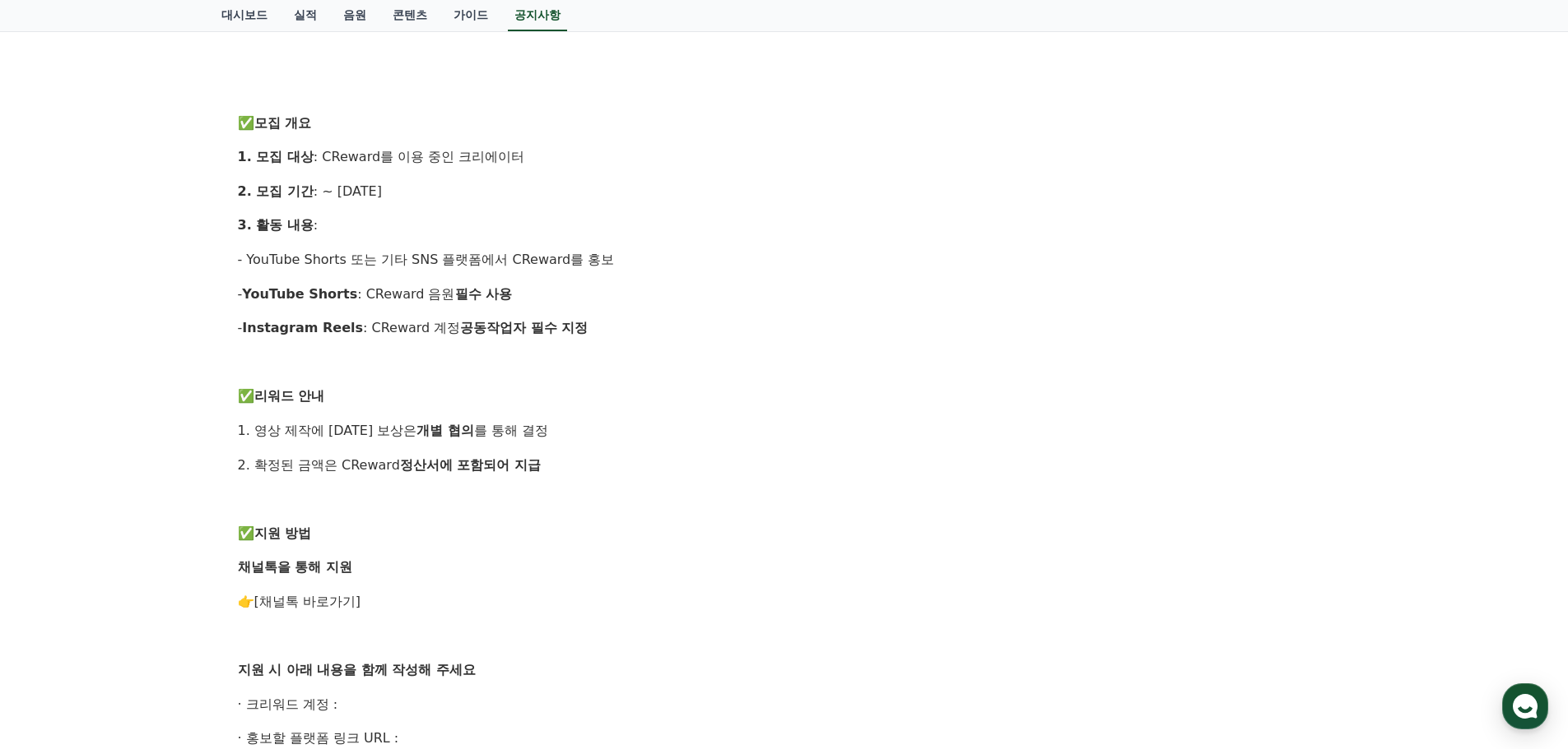
drag, startPoint x: 316, startPoint y: 159, endPoint x: 546, endPoint y: 157, distance: 230.0
click at [546, 157] on p "1. 모집 대상 : CReward를 이용 중인 크리에이터" at bounding box center [784, 157] width 1093 height 22
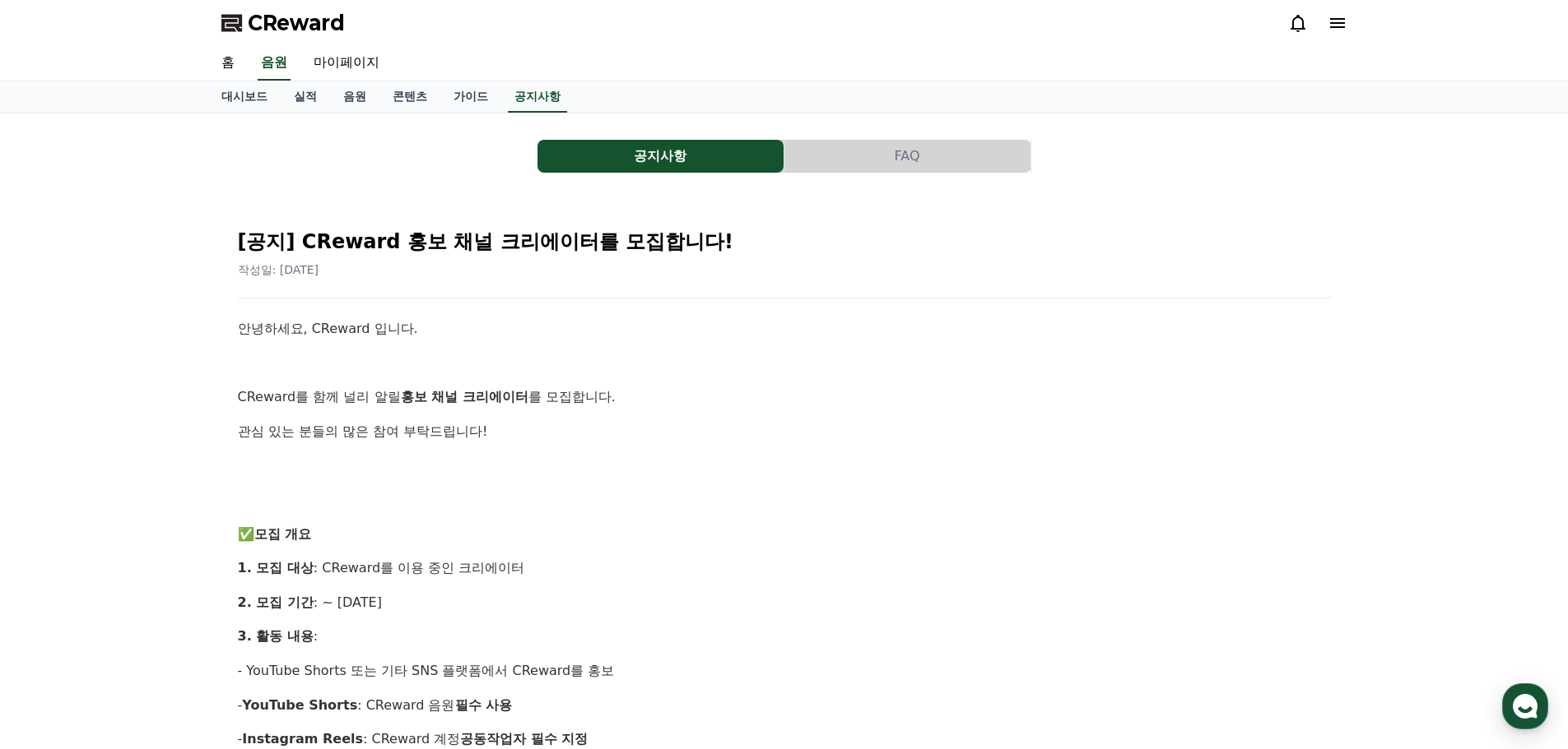
click at [1336, 19] on icon at bounding box center [1338, 22] width 15 height 10
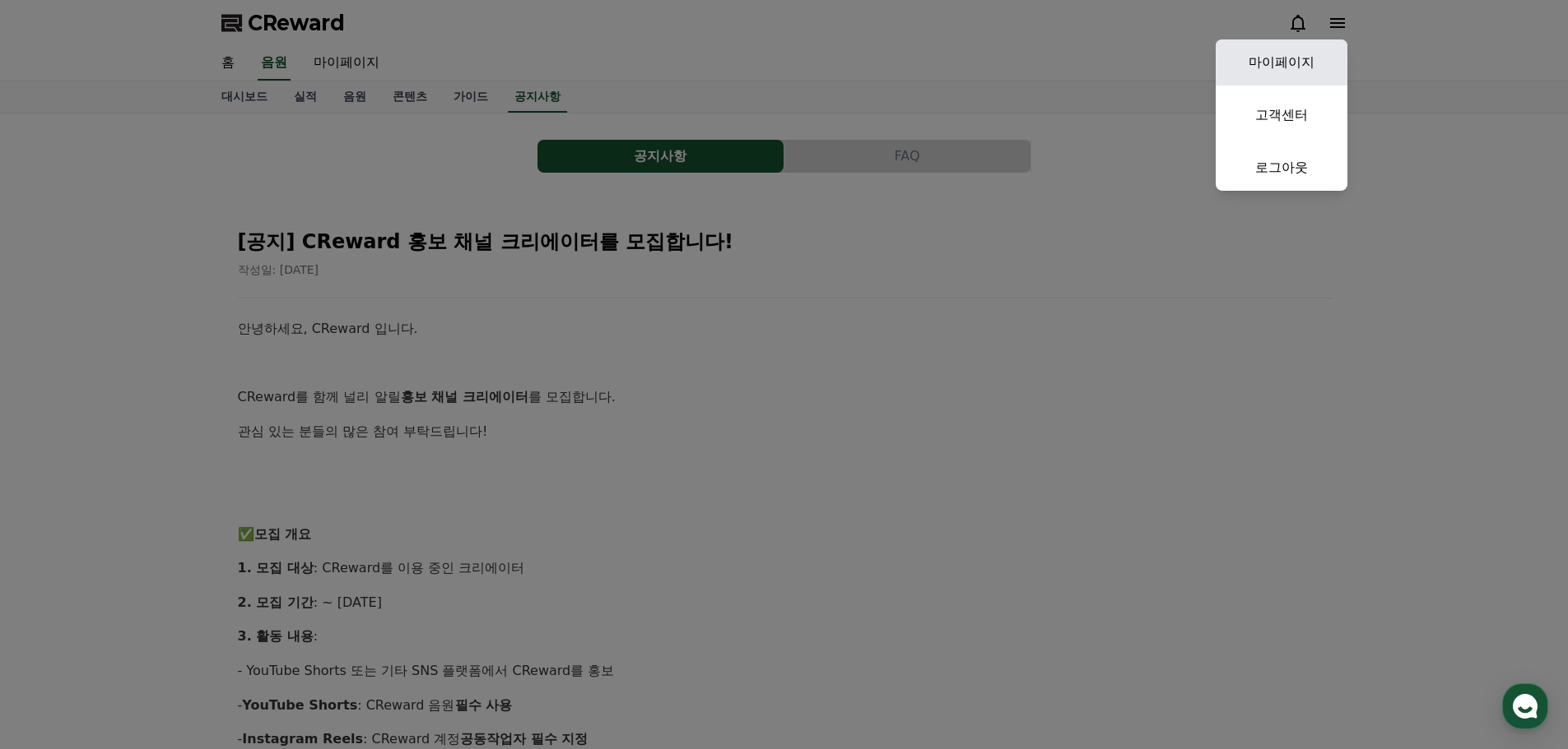
click at [1299, 60] on link "마이페이지" at bounding box center [1281, 62] width 132 height 46
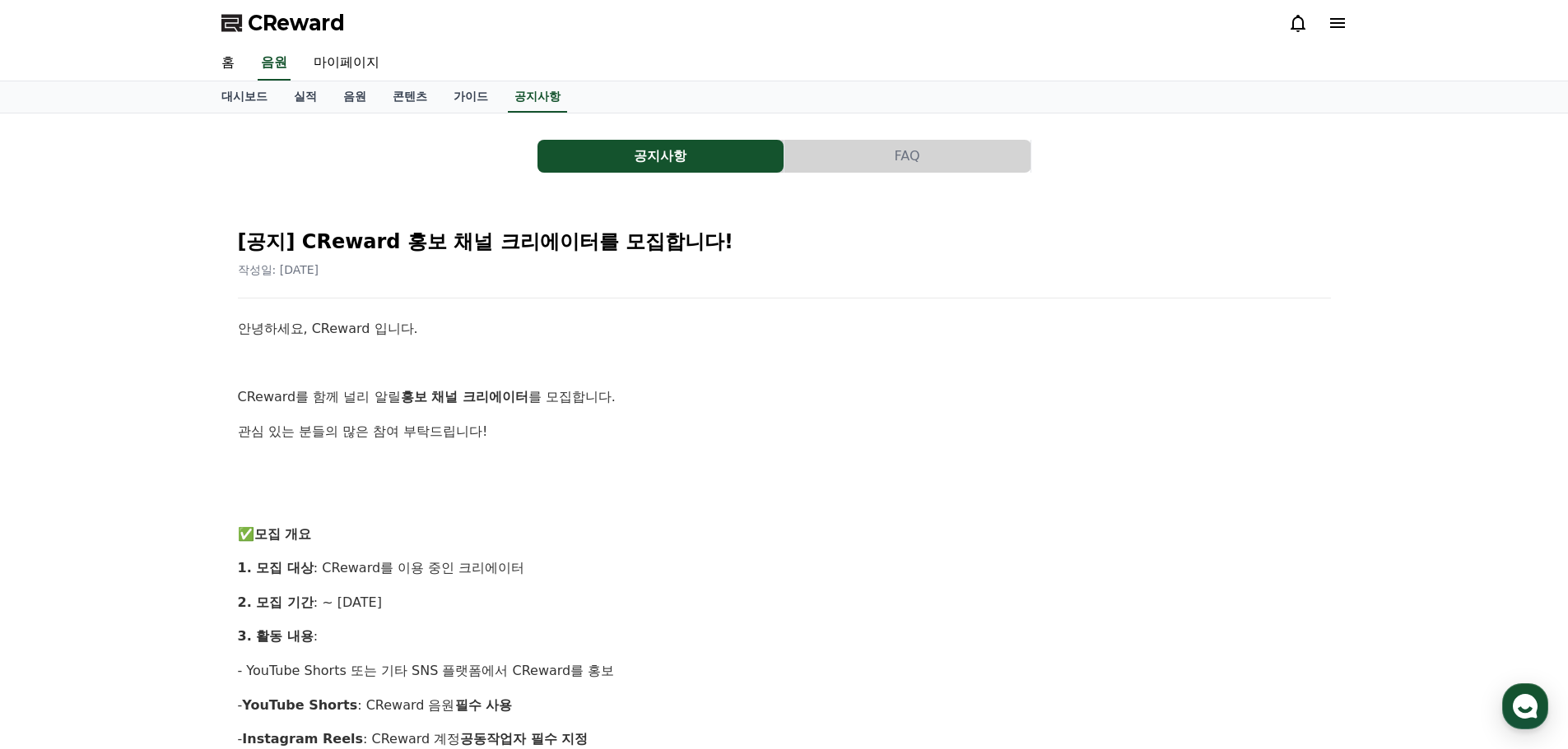
select select "**********"
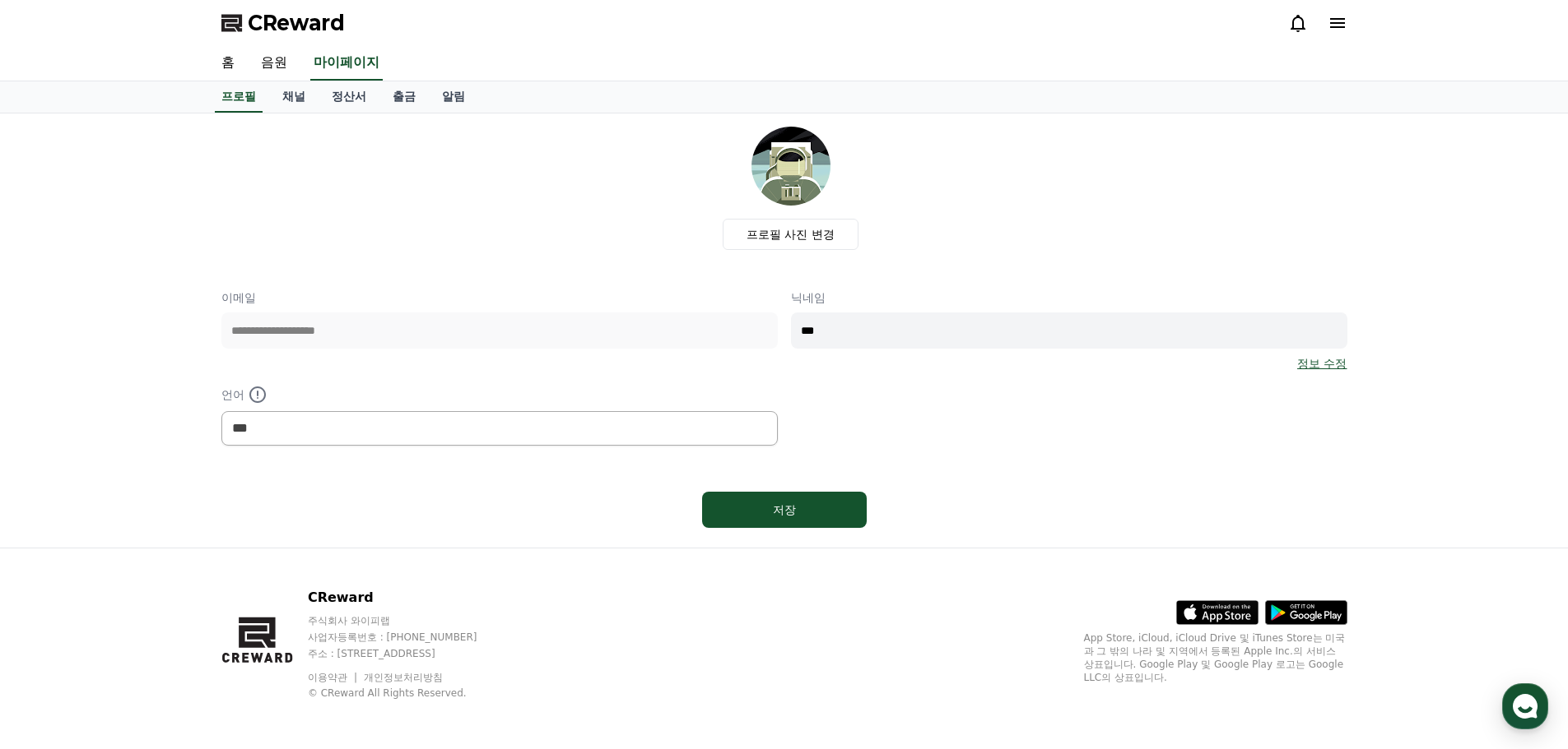
click at [203, 329] on div "**********" at bounding box center [784, 330] width 1568 height 435
